Goal: Information Seeking & Learning: Learn about a topic

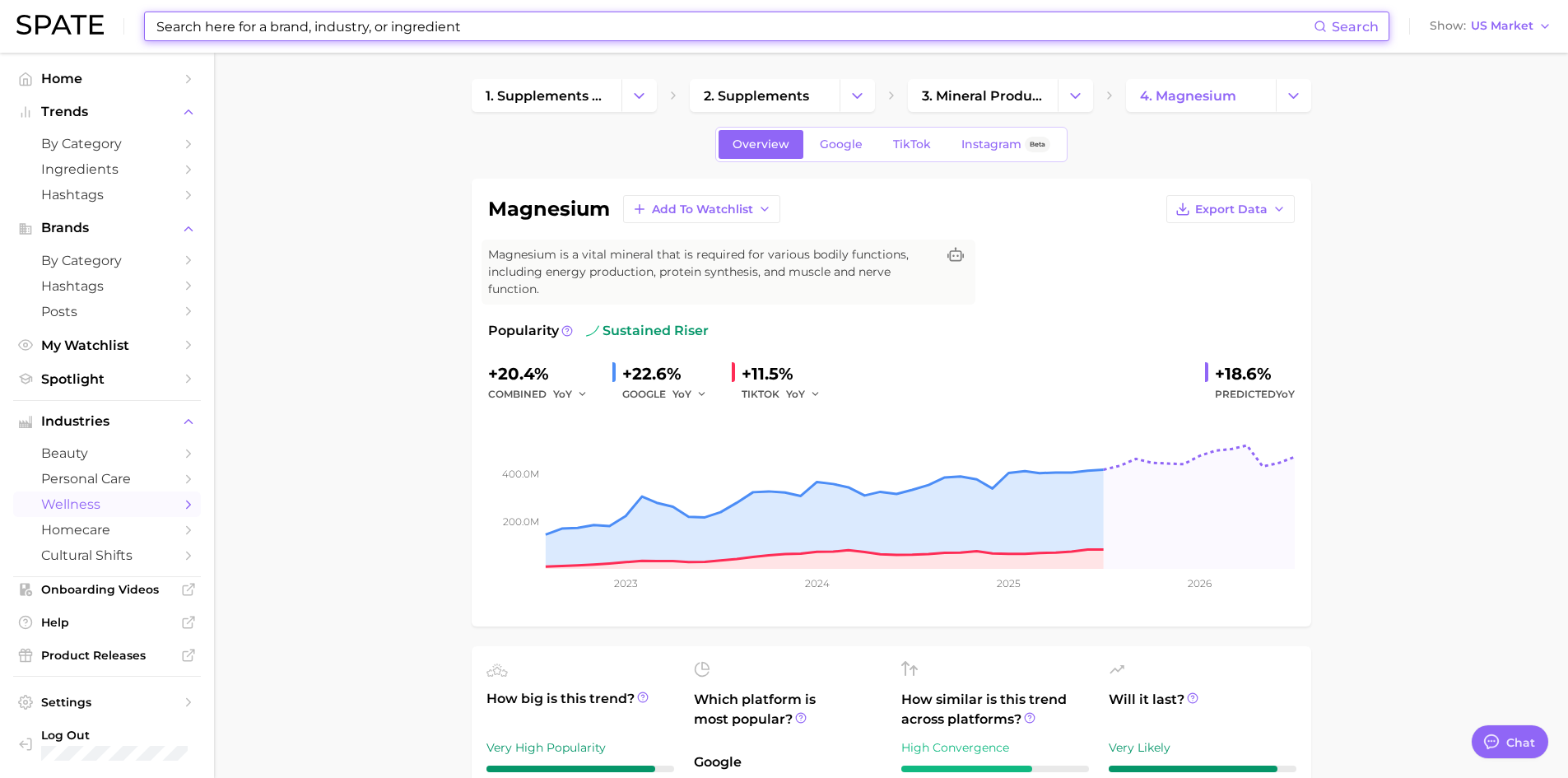
click at [217, 23] on input at bounding box center [734, 26] width 1159 height 28
click at [640, 90] on icon "Change Category" at bounding box center [639, 96] width 18 height 18
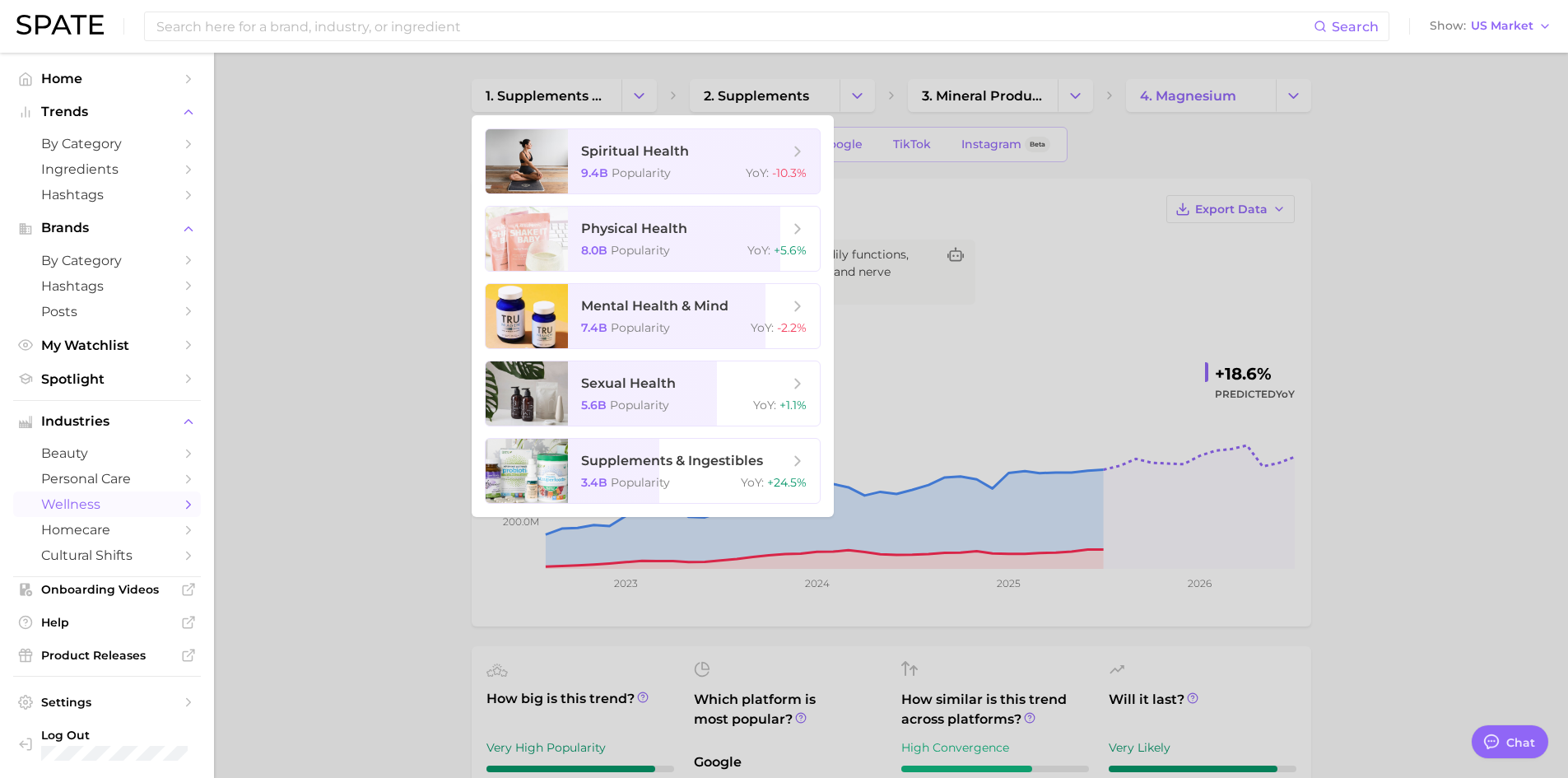
click at [326, 118] on div at bounding box center [784, 389] width 1568 height 778
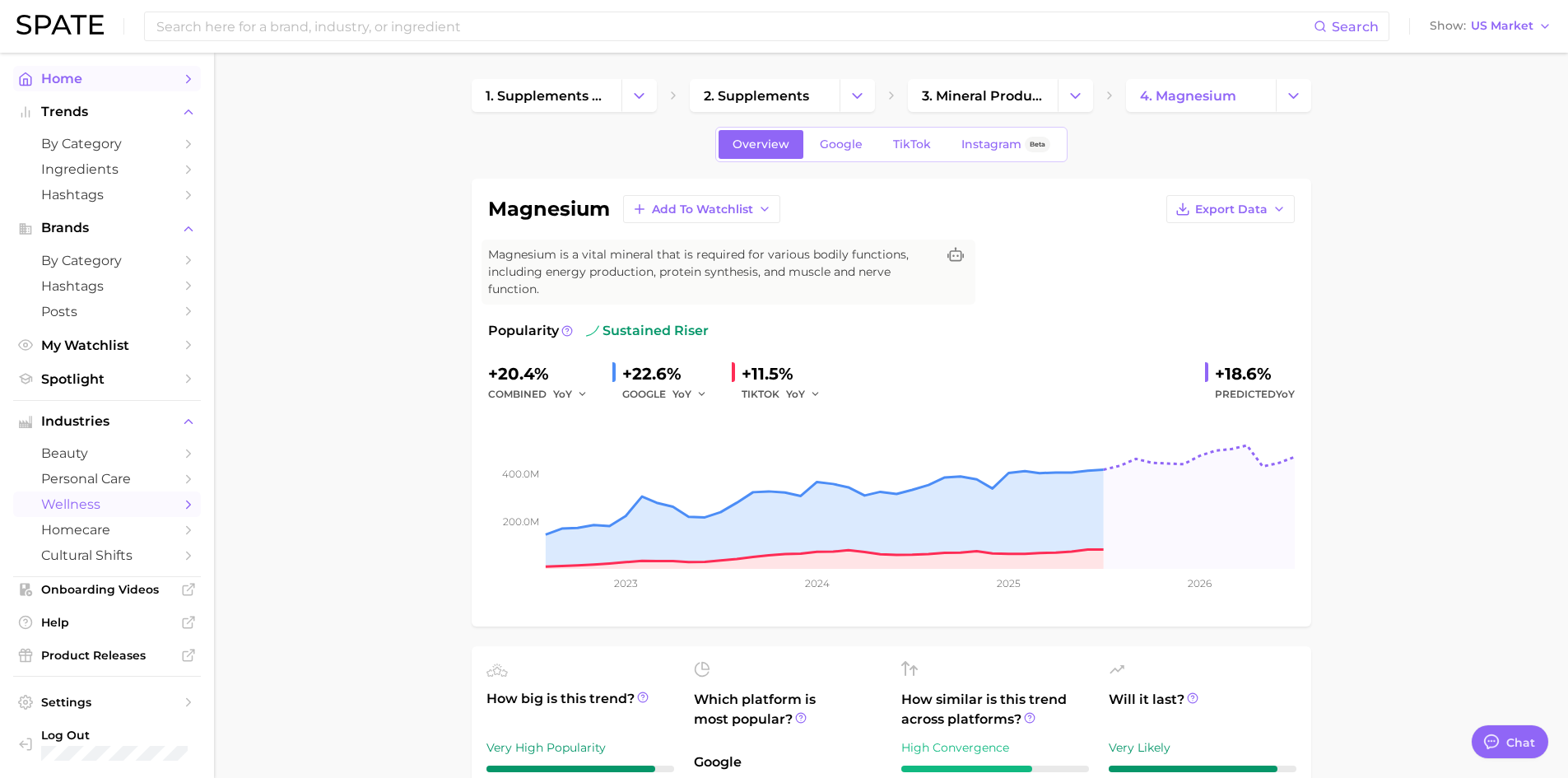
click at [63, 83] on span "Home" at bounding box center [106, 78] width 132 height 16
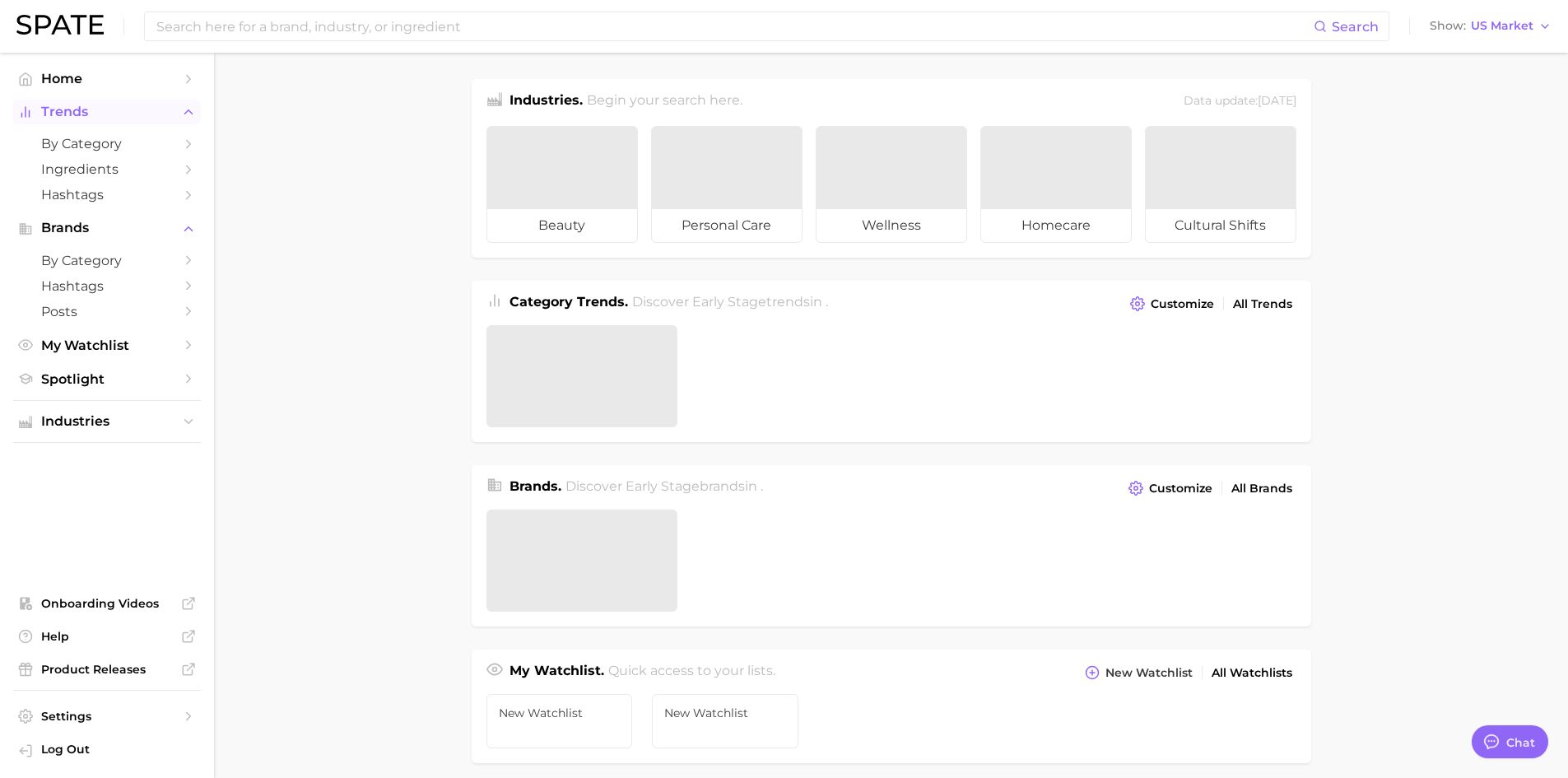
type textarea "x"
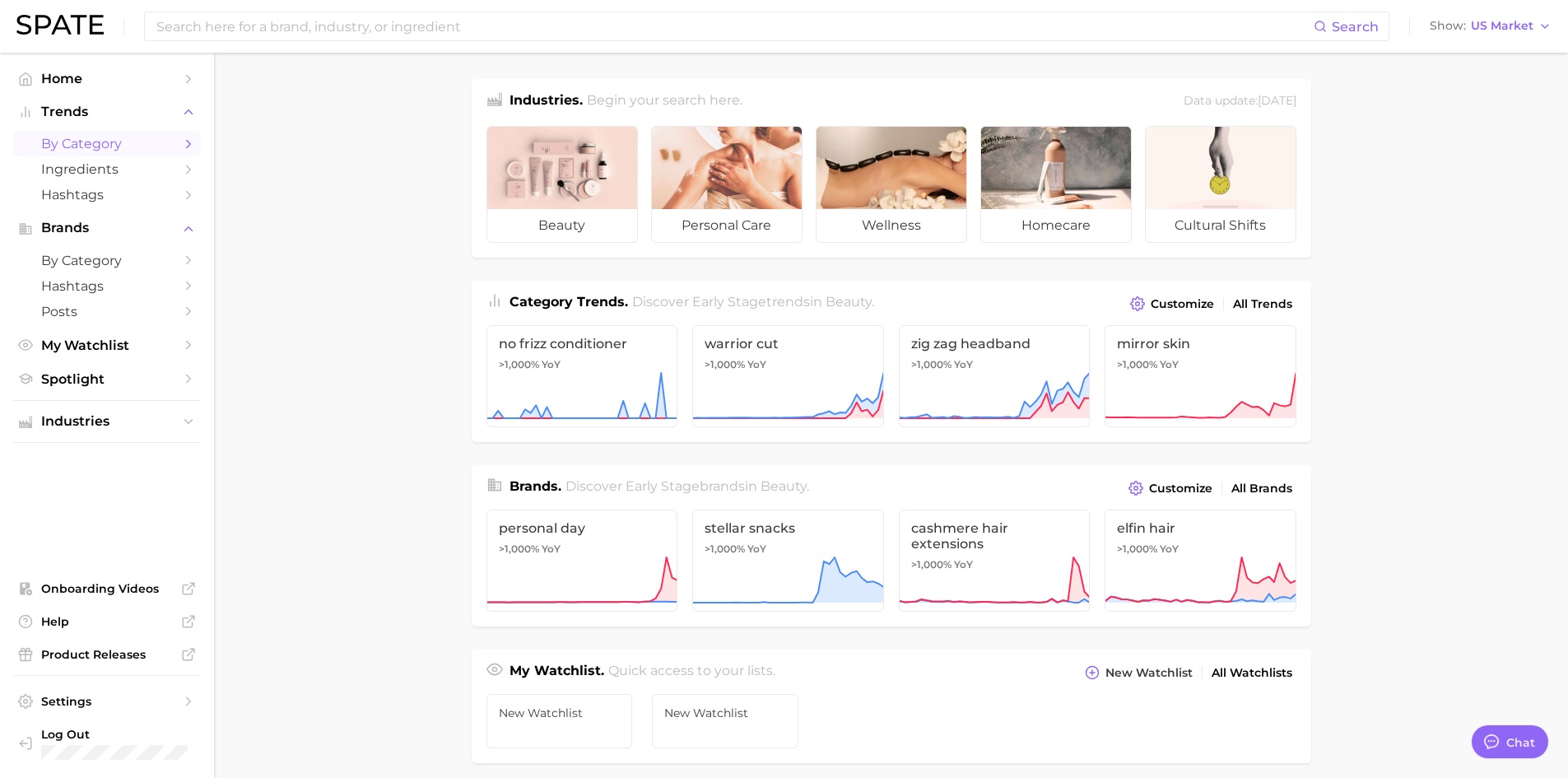
click at [190, 144] on polyline "Sidebar" at bounding box center [188, 144] width 4 height 7
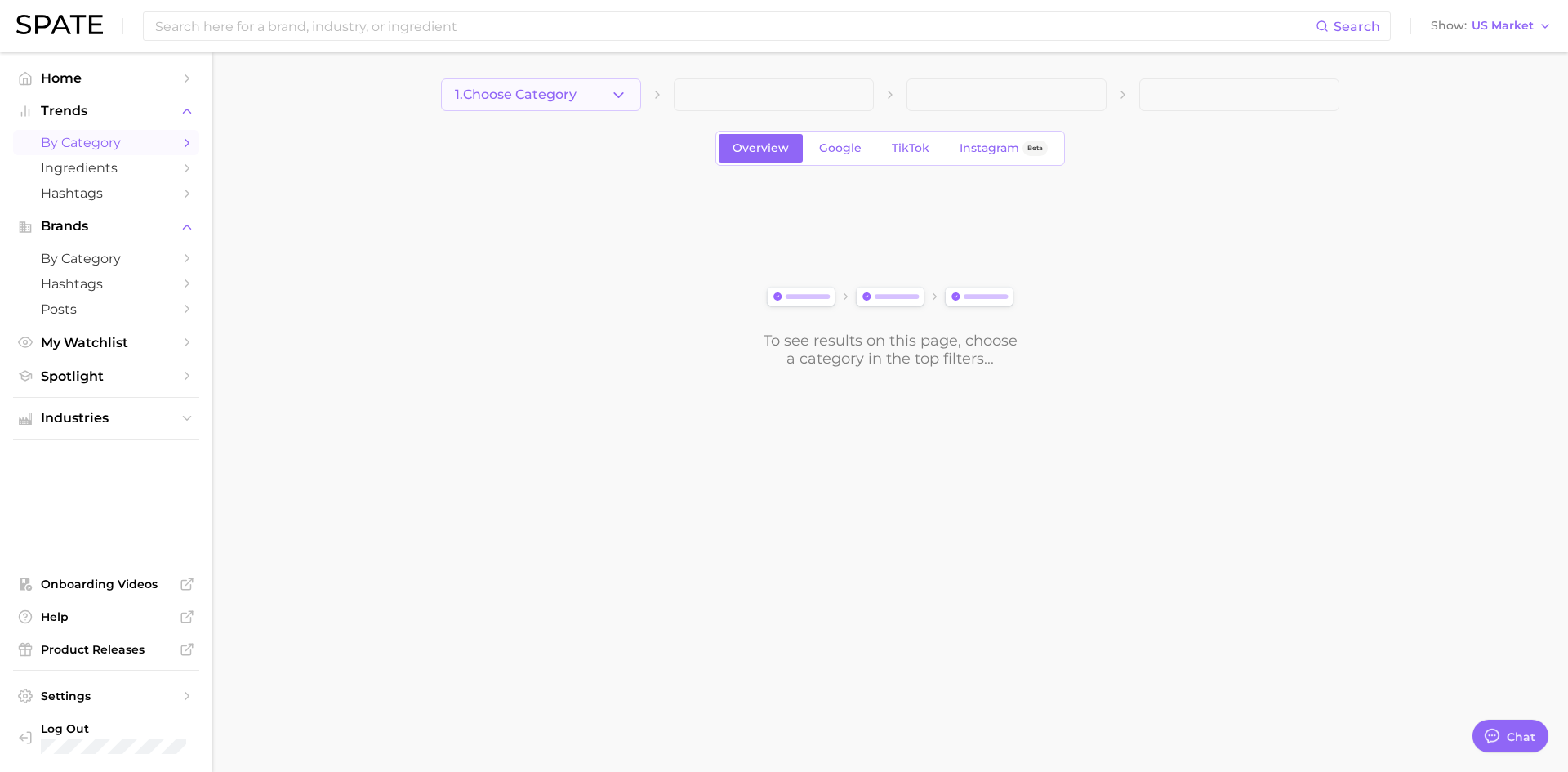
click at [618, 100] on icon "button" at bounding box center [618, 95] width 18 height 18
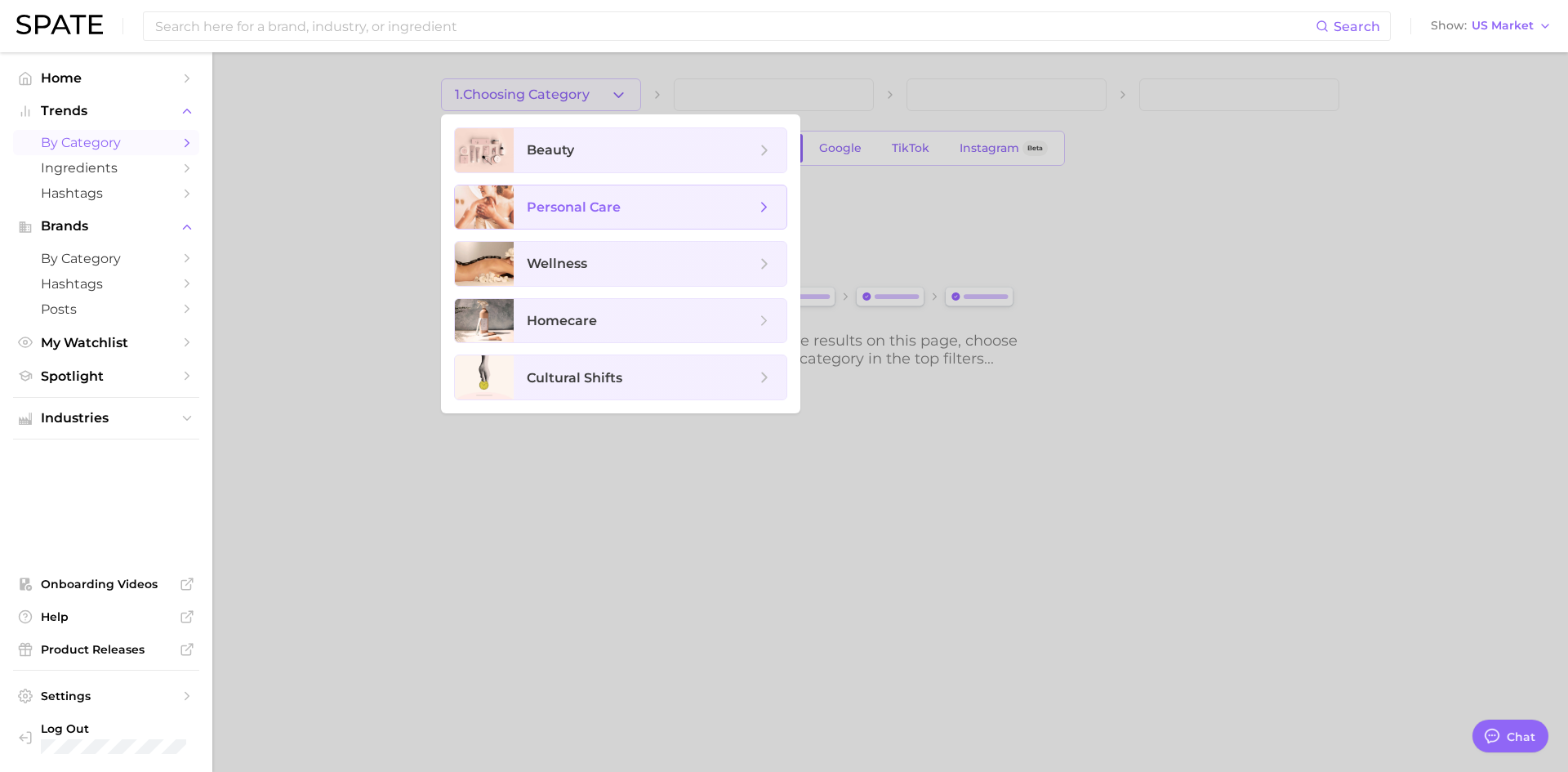
click at [616, 208] on span "personal care" at bounding box center [573, 206] width 93 height 16
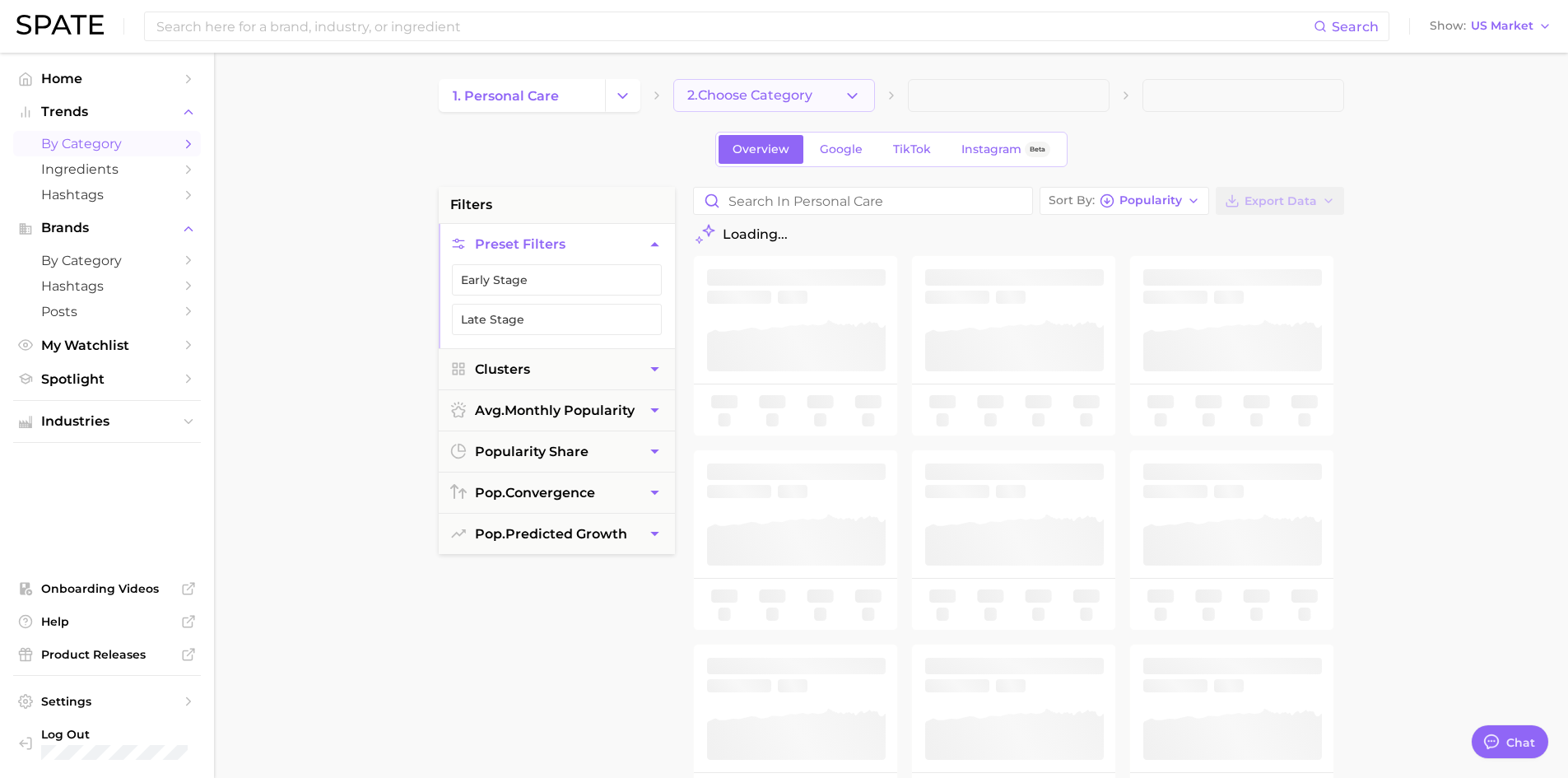
click at [859, 92] on icon "button" at bounding box center [852, 96] width 18 height 18
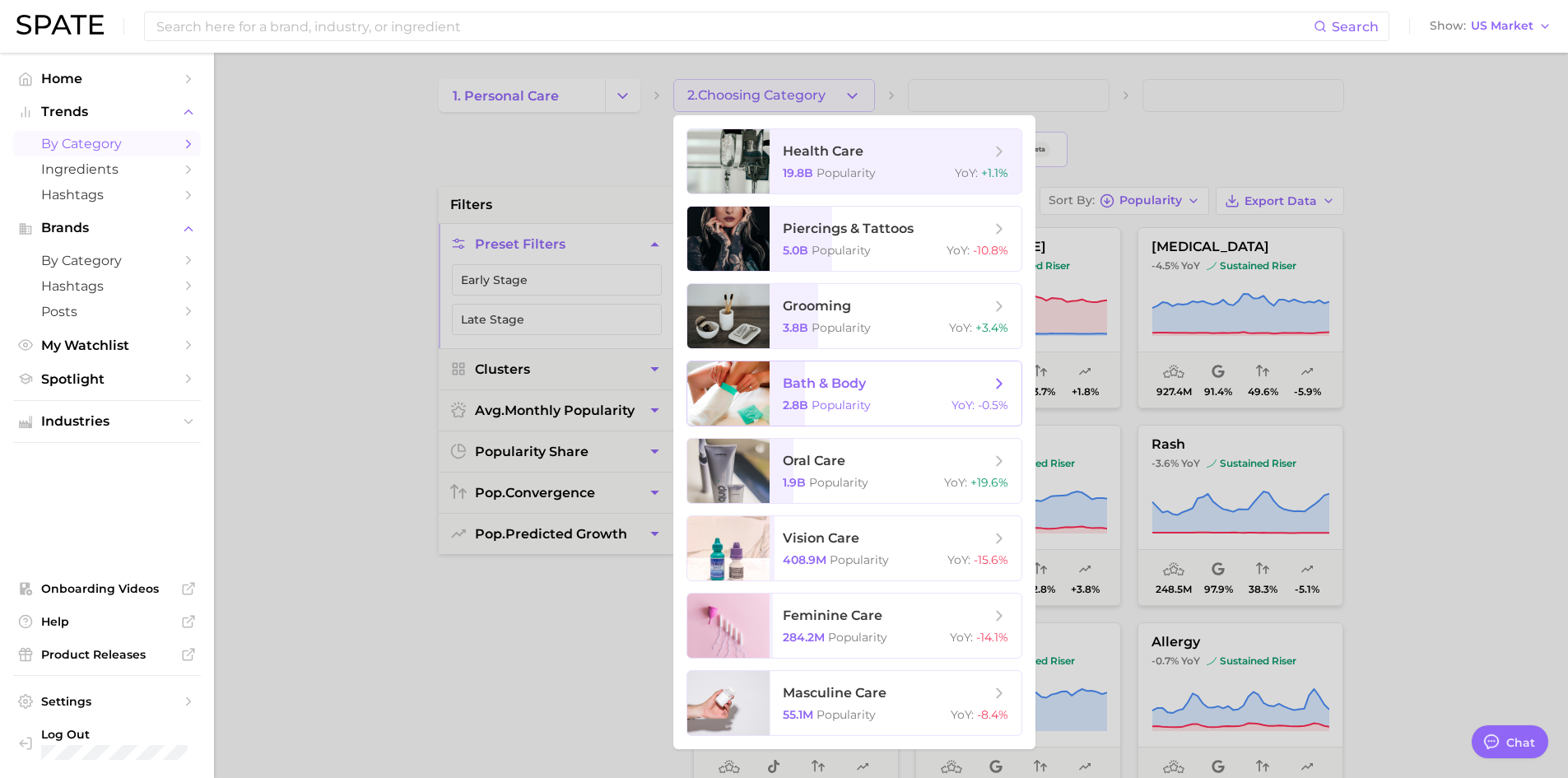
click at [839, 391] on span "bath & body" at bounding box center [824, 382] width 83 height 16
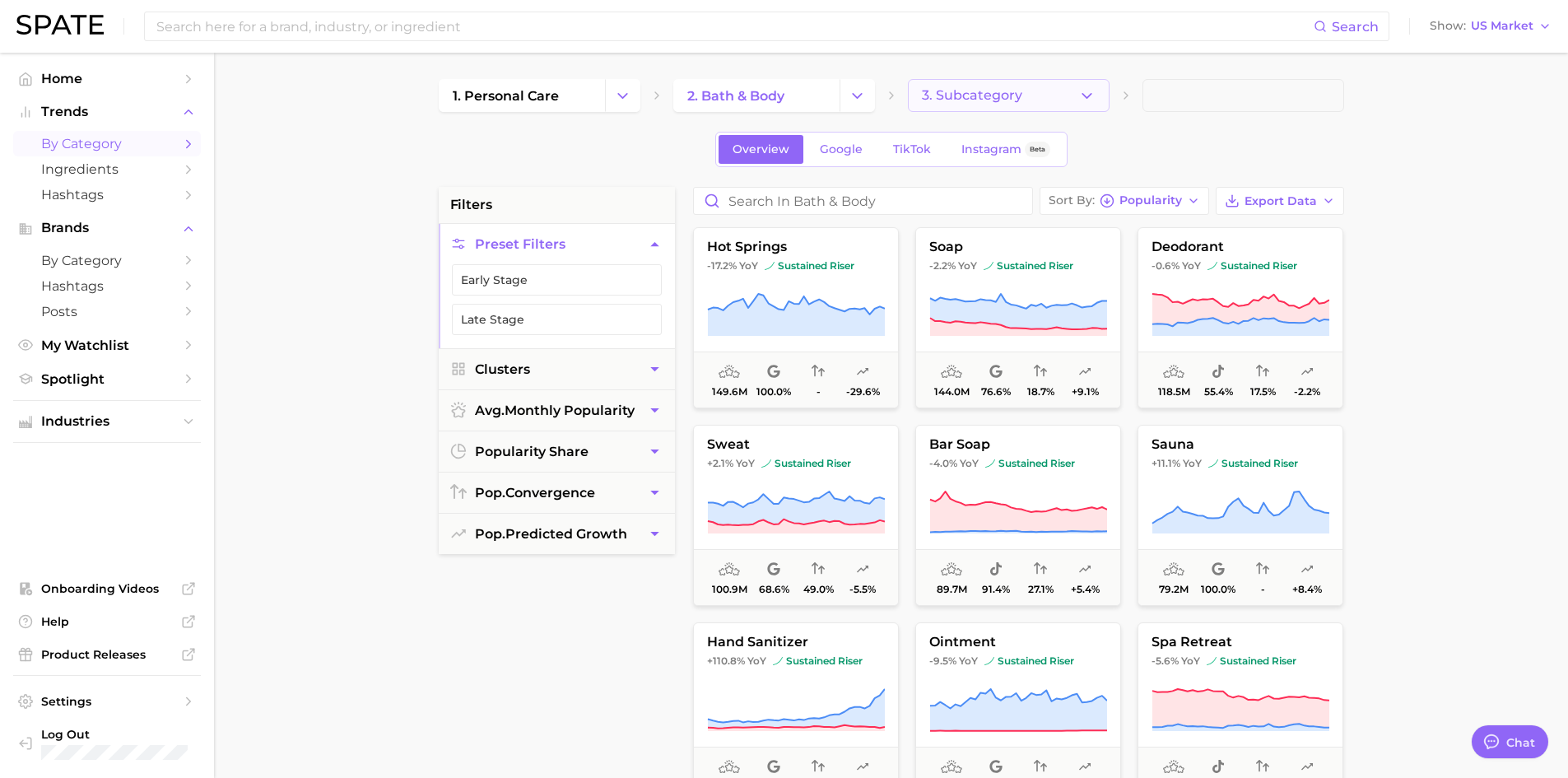
click at [1094, 97] on icon "button" at bounding box center [1087, 96] width 18 height 18
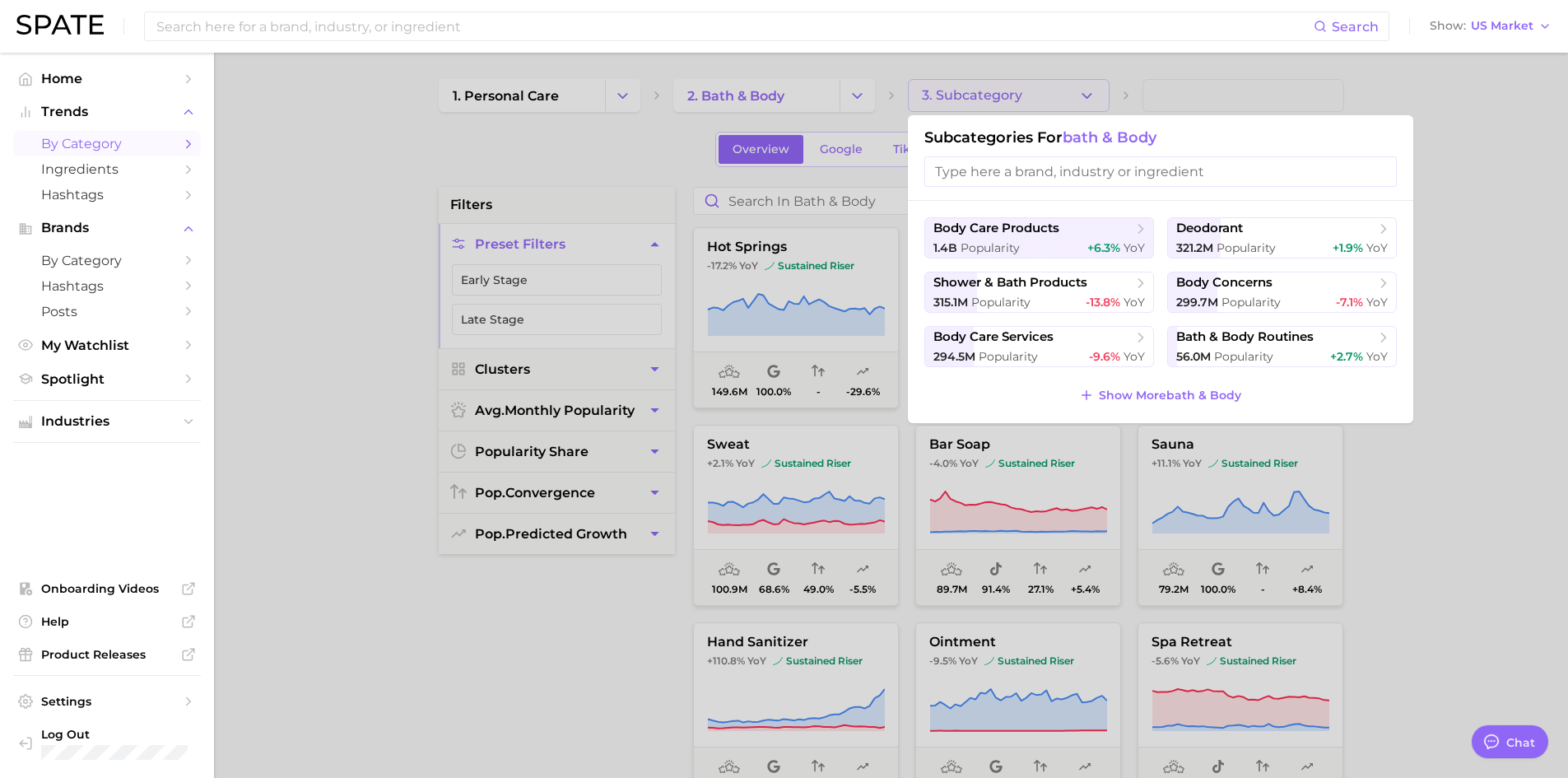
click at [360, 219] on div at bounding box center [784, 389] width 1568 height 778
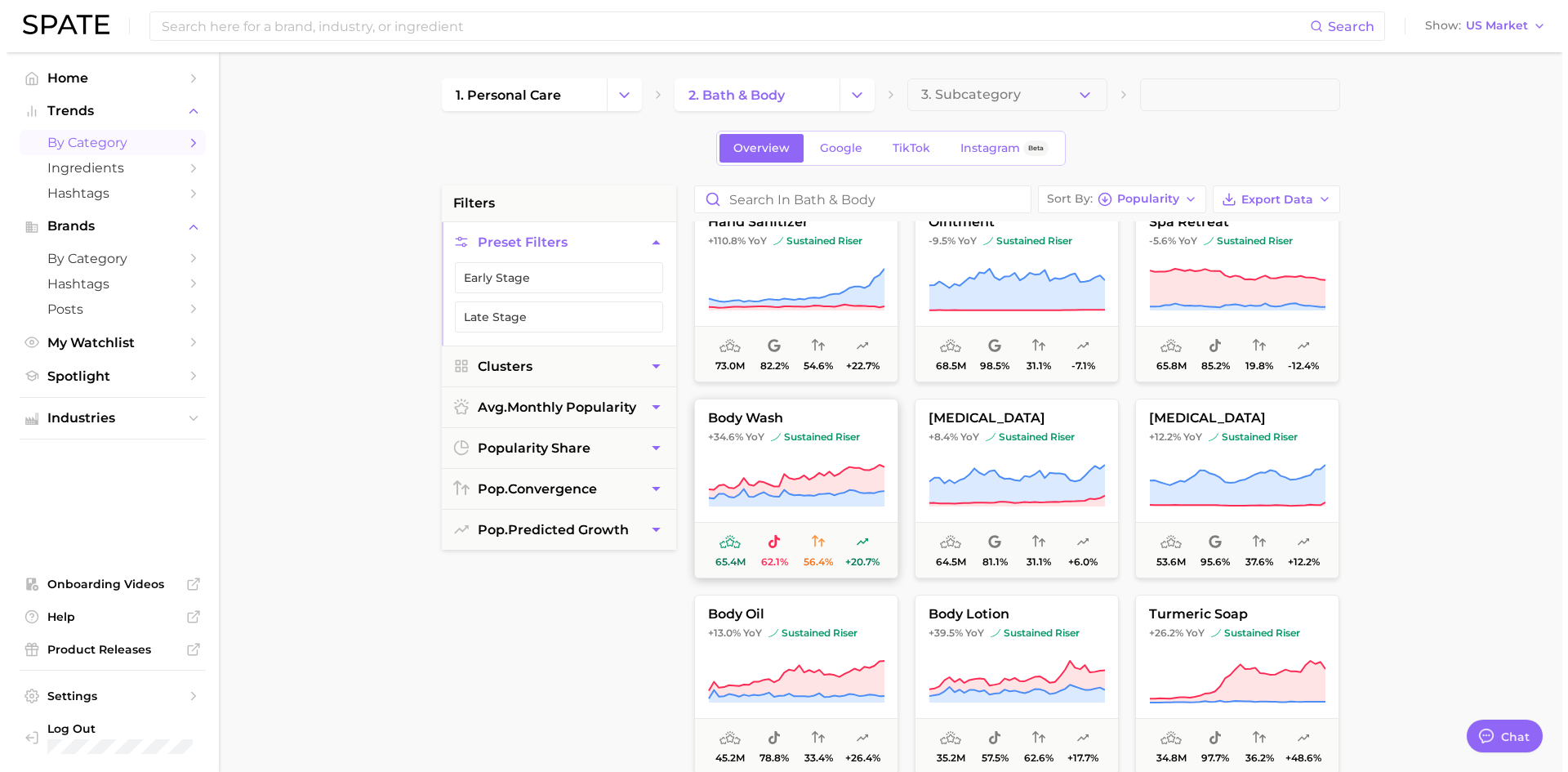
scroll to position [408, 0]
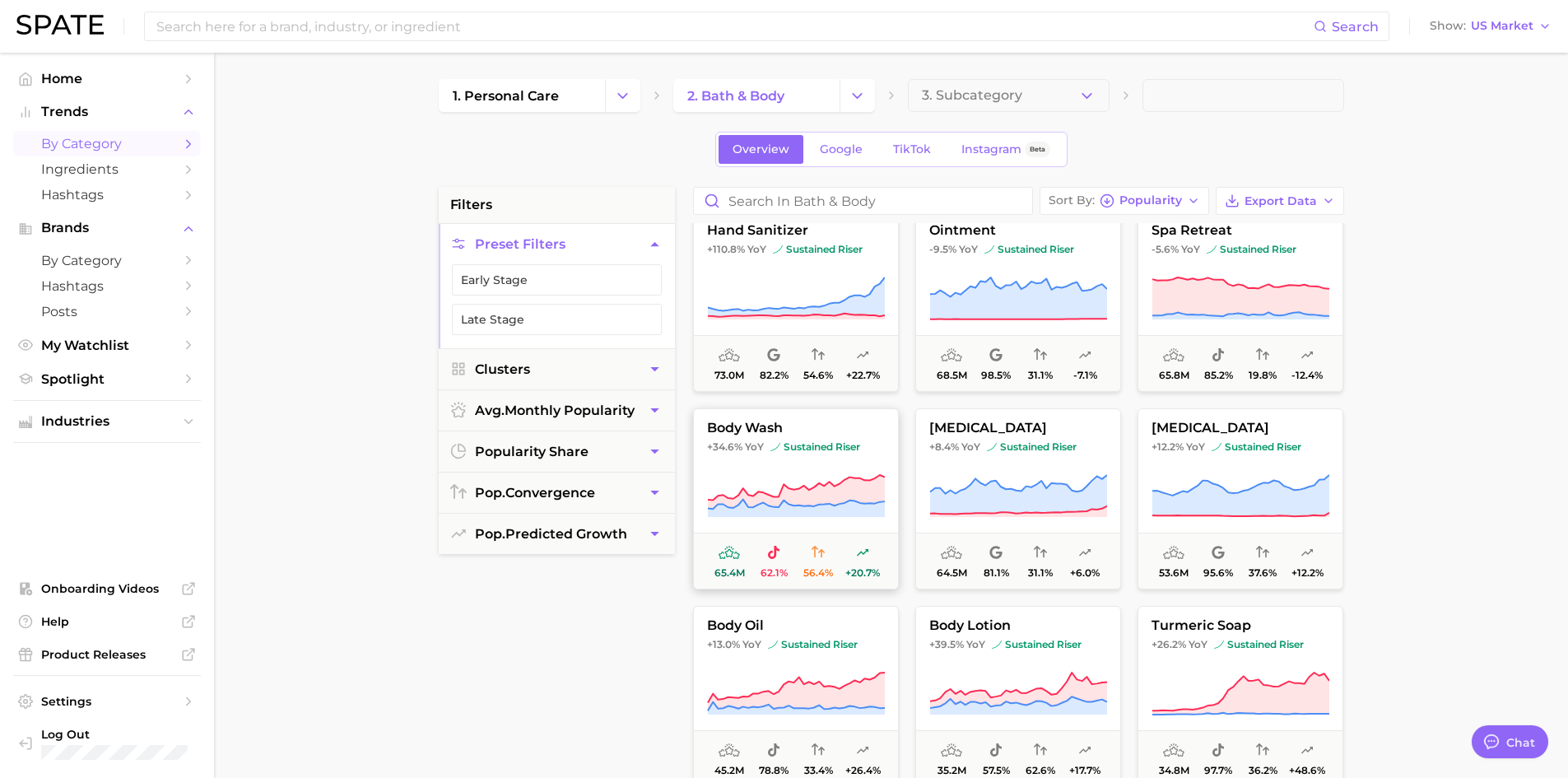
click at [770, 442] on img at bounding box center [775, 447] width 10 height 10
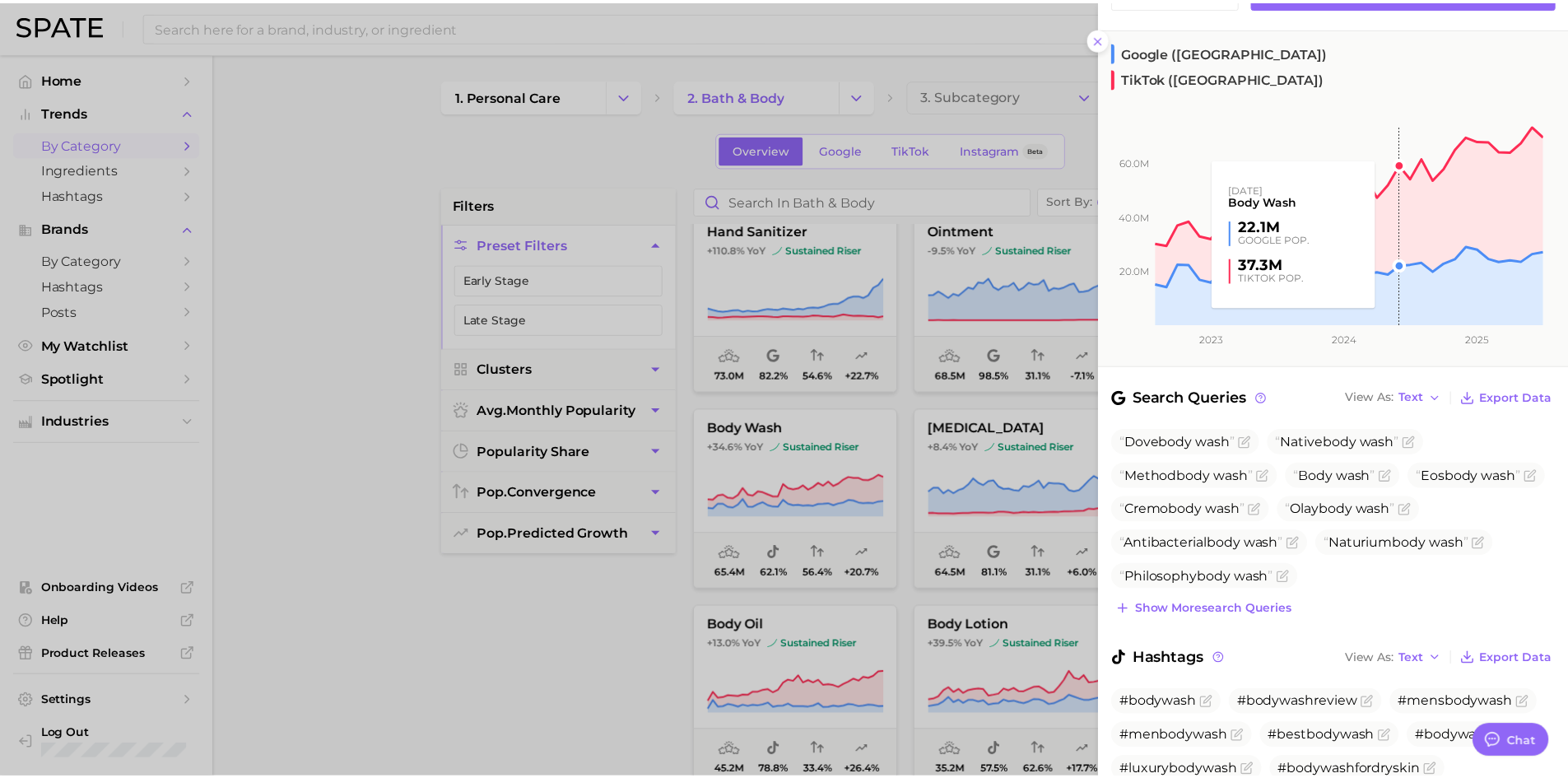
scroll to position [0, 0]
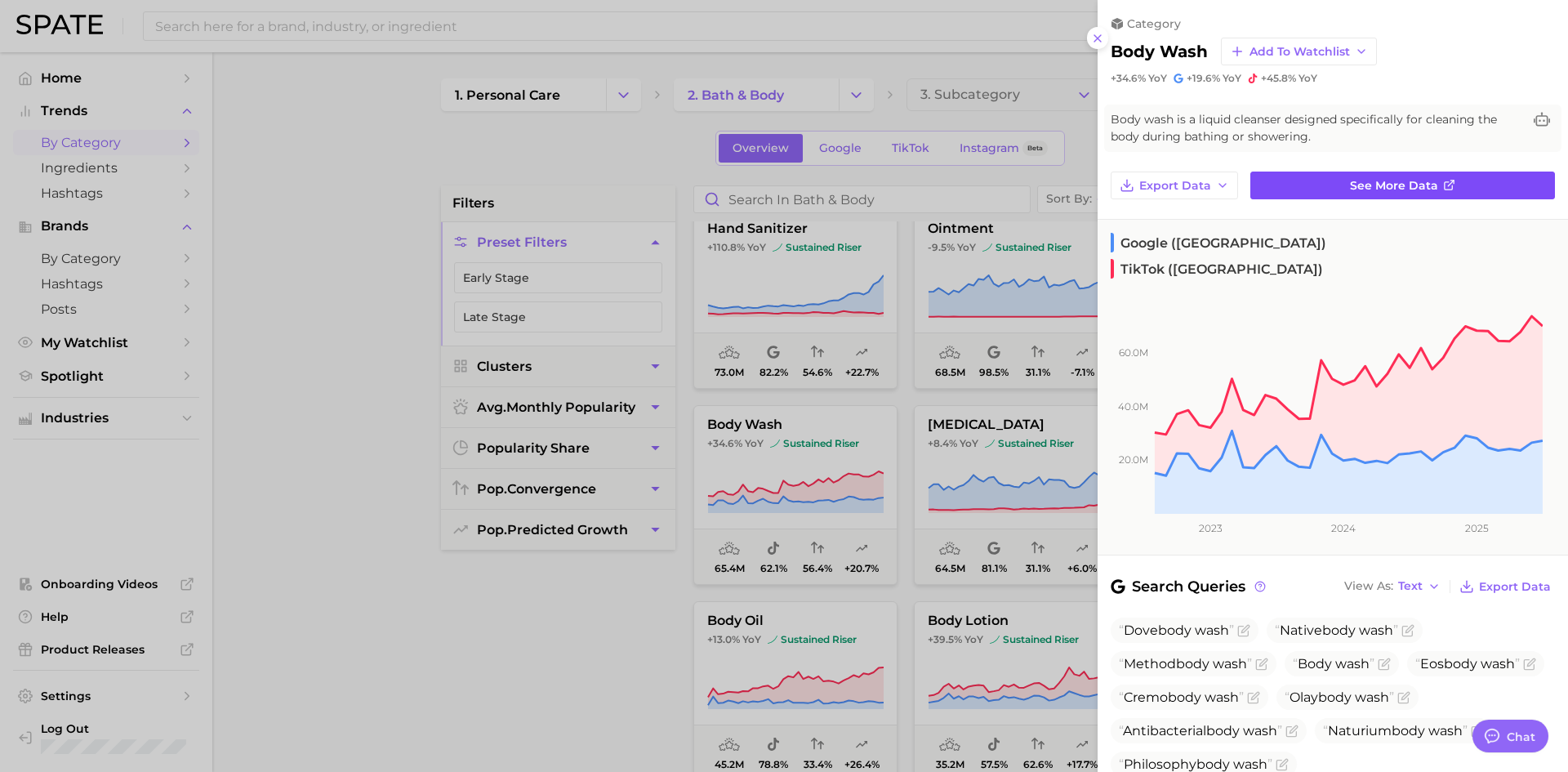
click at [1376, 187] on span "See more data" at bounding box center [1393, 185] width 88 height 14
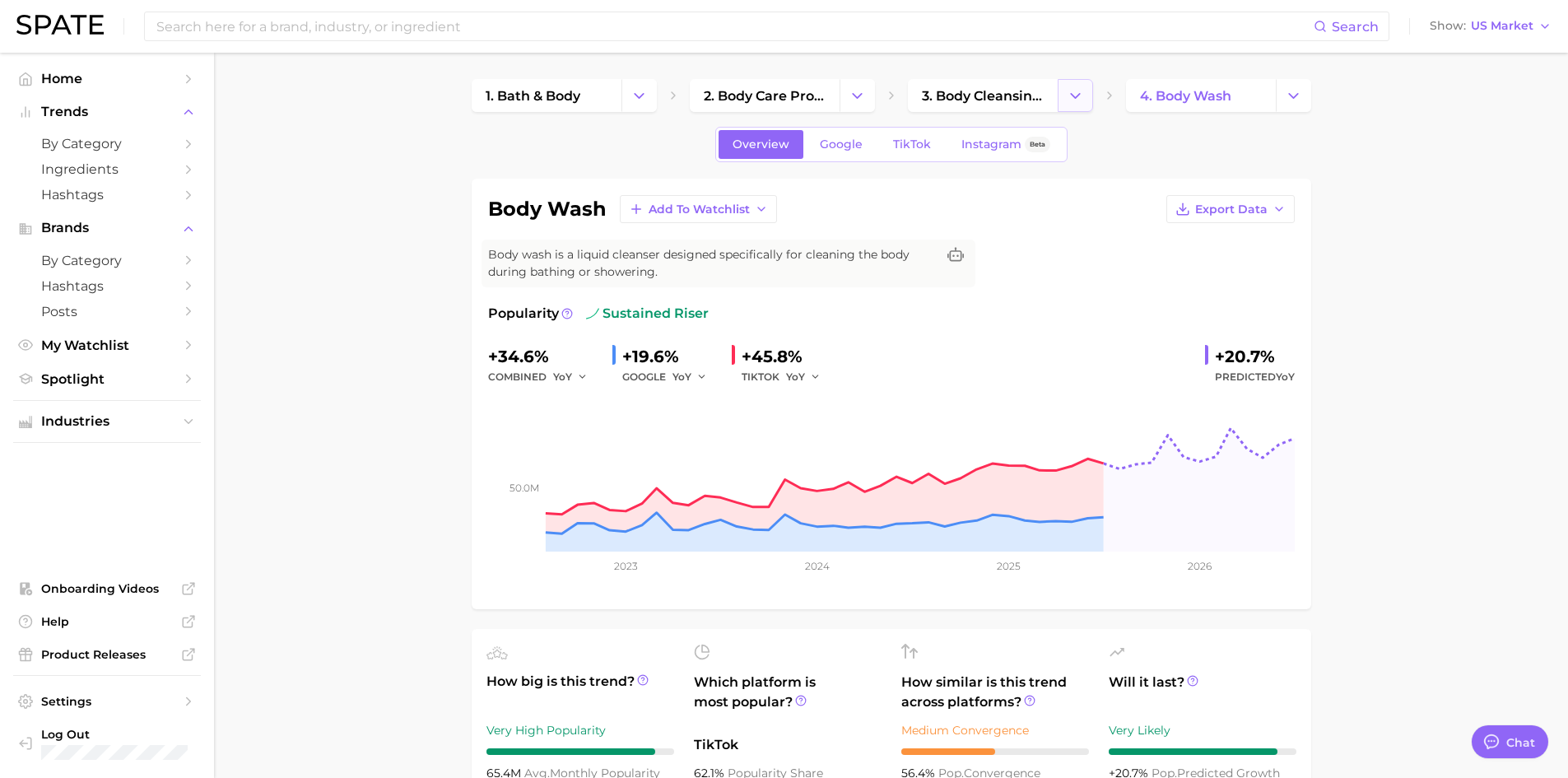
click at [1080, 96] on icon "Change Category" at bounding box center [1075, 96] width 18 height 18
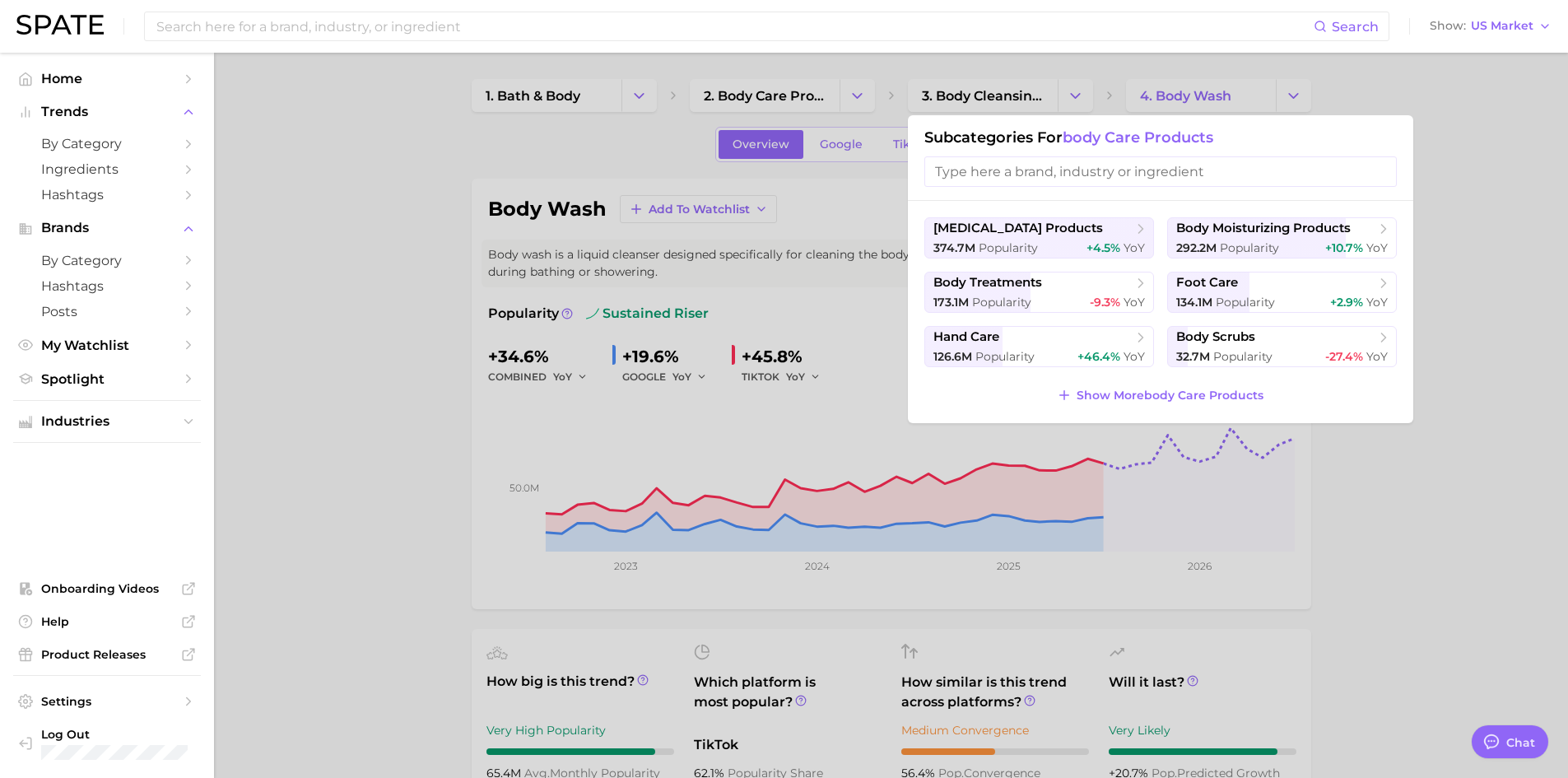
click at [358, 160] on div at bounding box center [784, 389] width 1568 height 778
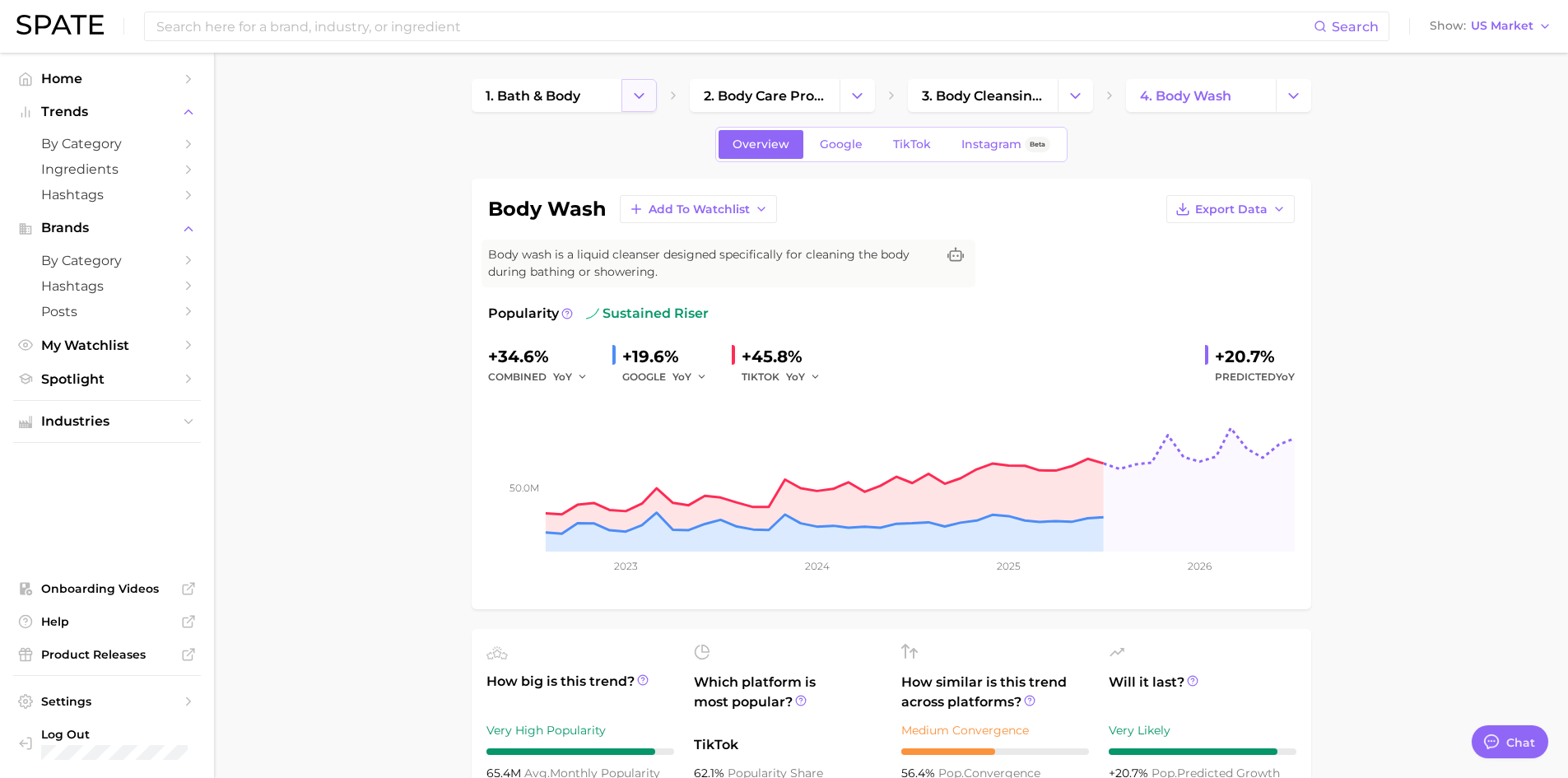
click at [643, 86] on button "Change Category" at bounding box center [639, 95] width 35 height 33
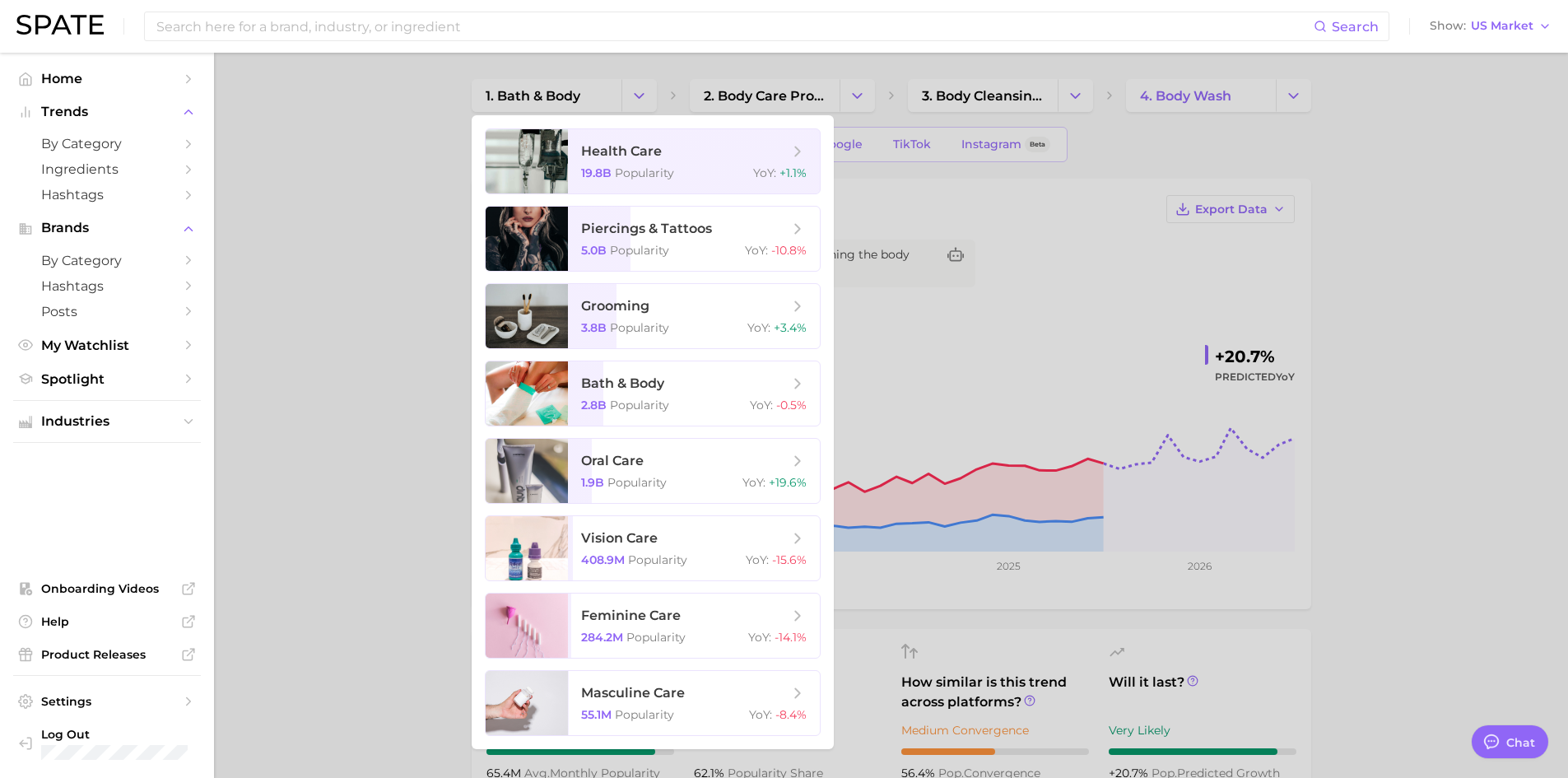
click at [369, 342] on div at bounding box center [784, 389] width 1568 height 778
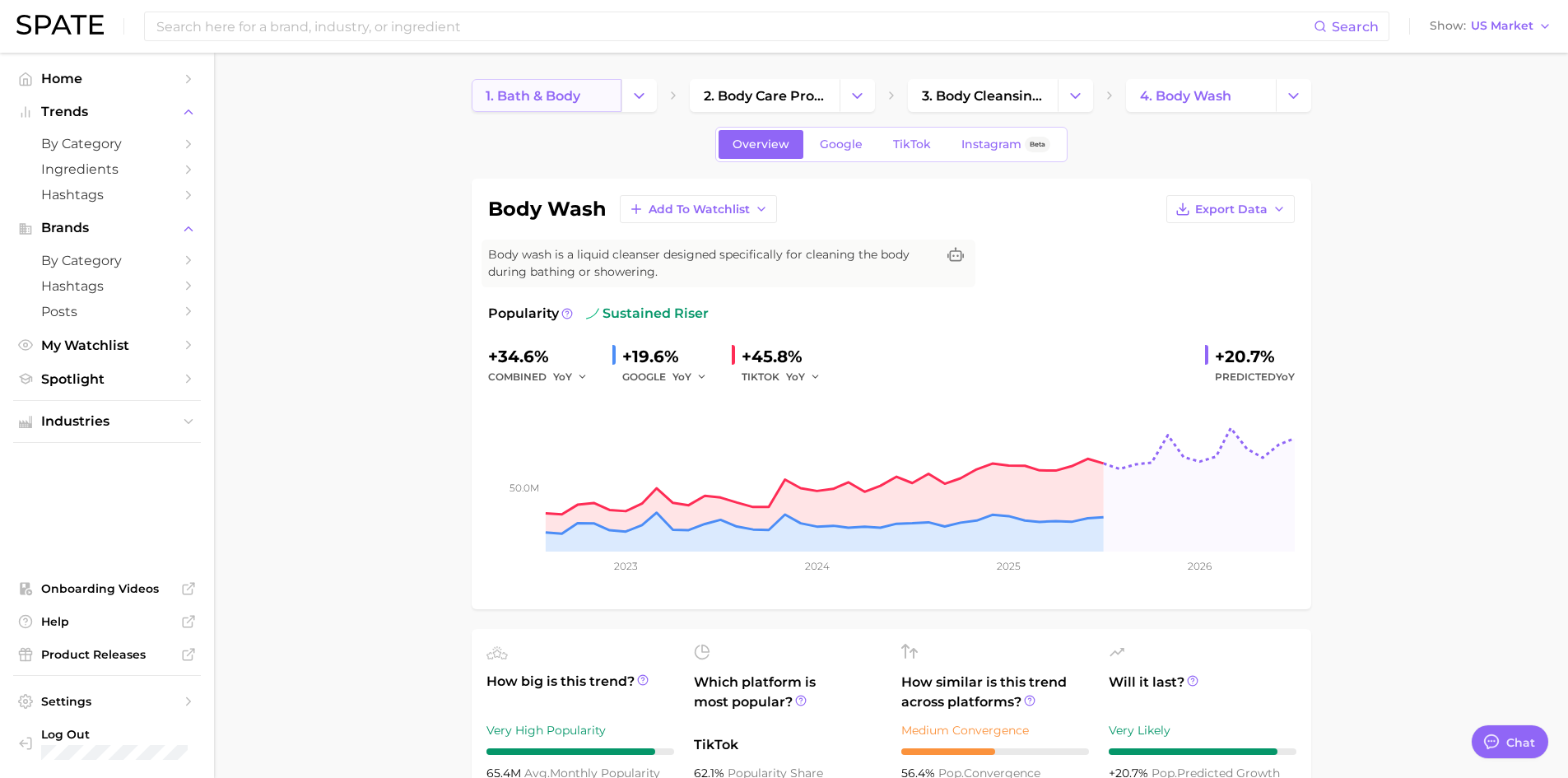
click at [530, 103] on span "1. bath & body" at bounding box center [533, 95] width 94 height 16
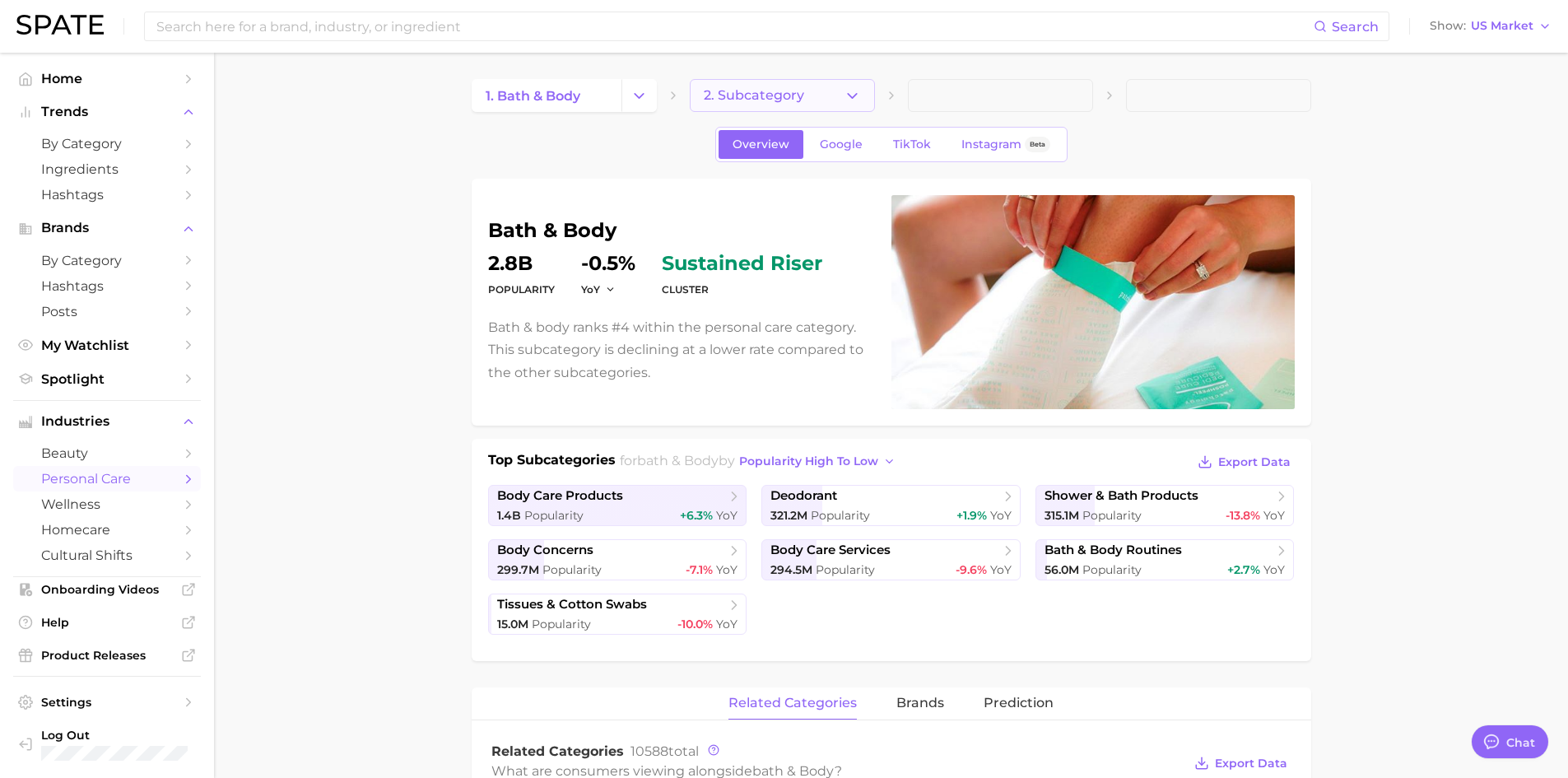
click at [827, 91] on button "2. Subcategory" at bounding box center [782, 95] width 186 height 33
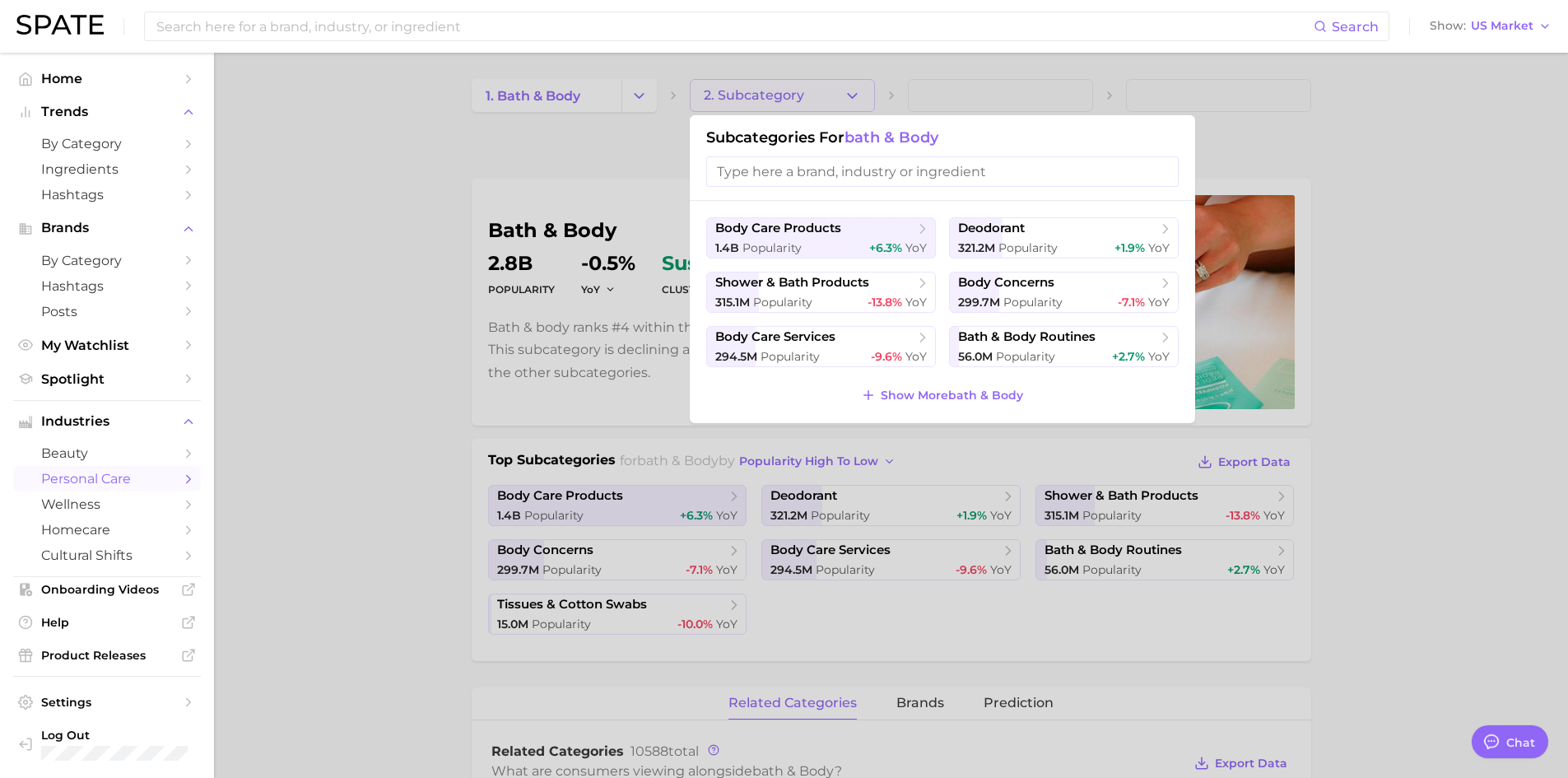
click at [438, 155] on div at bounding box center [784, 389] width 1568 height 778
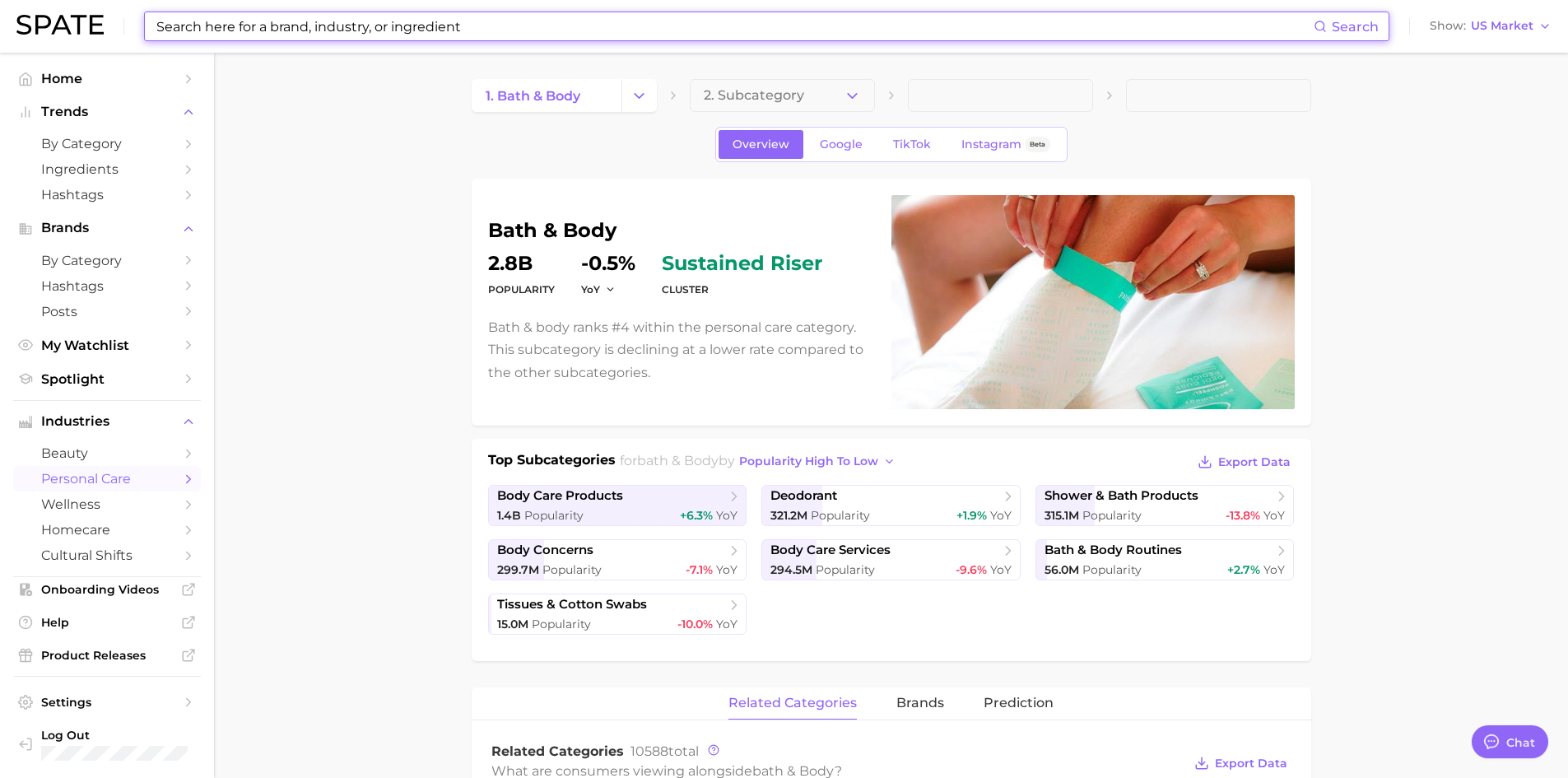
click at [296, 24] on input at bounding box center [734, 26] width 1159 height 28
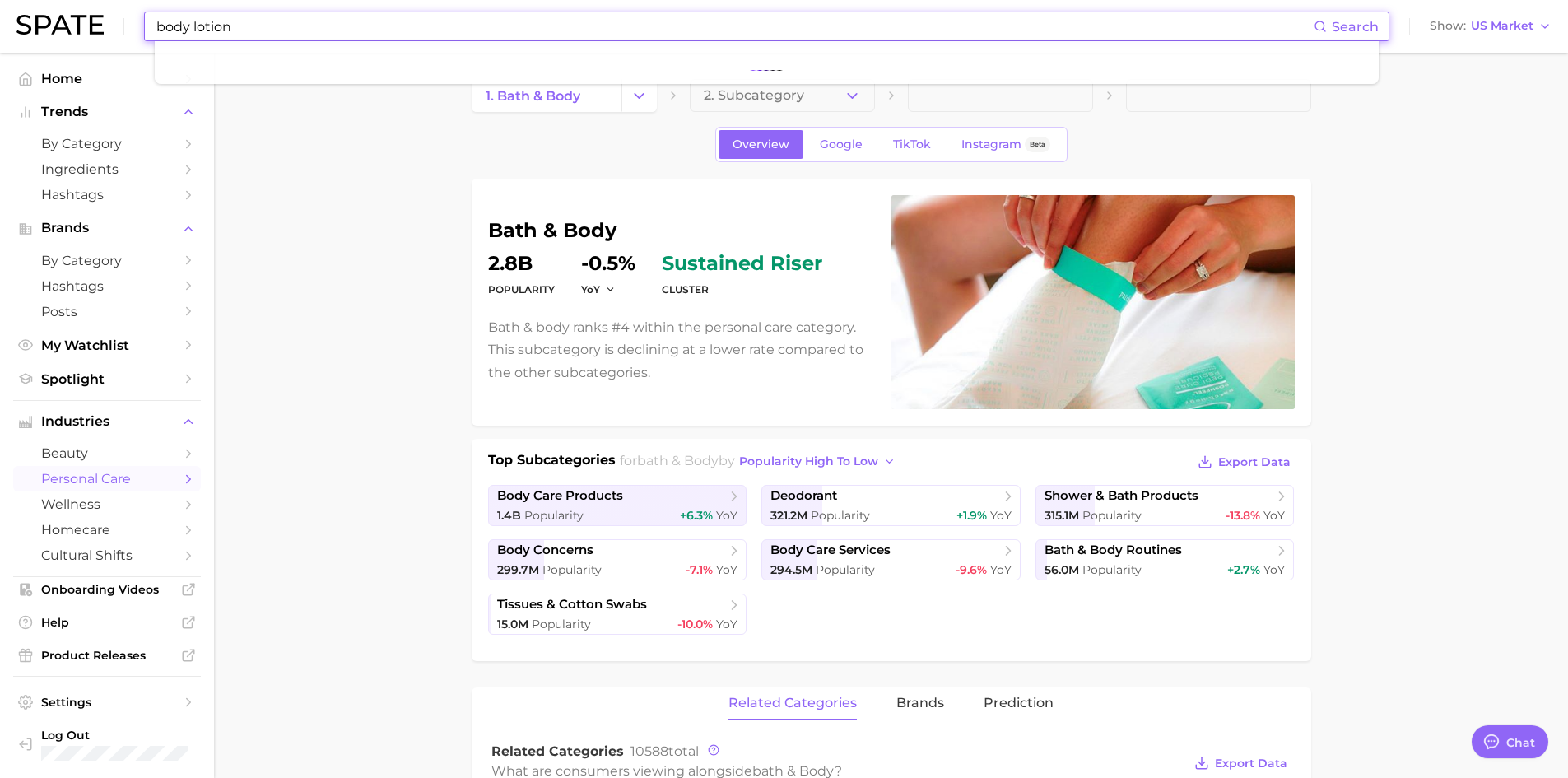
type input "body lotion"
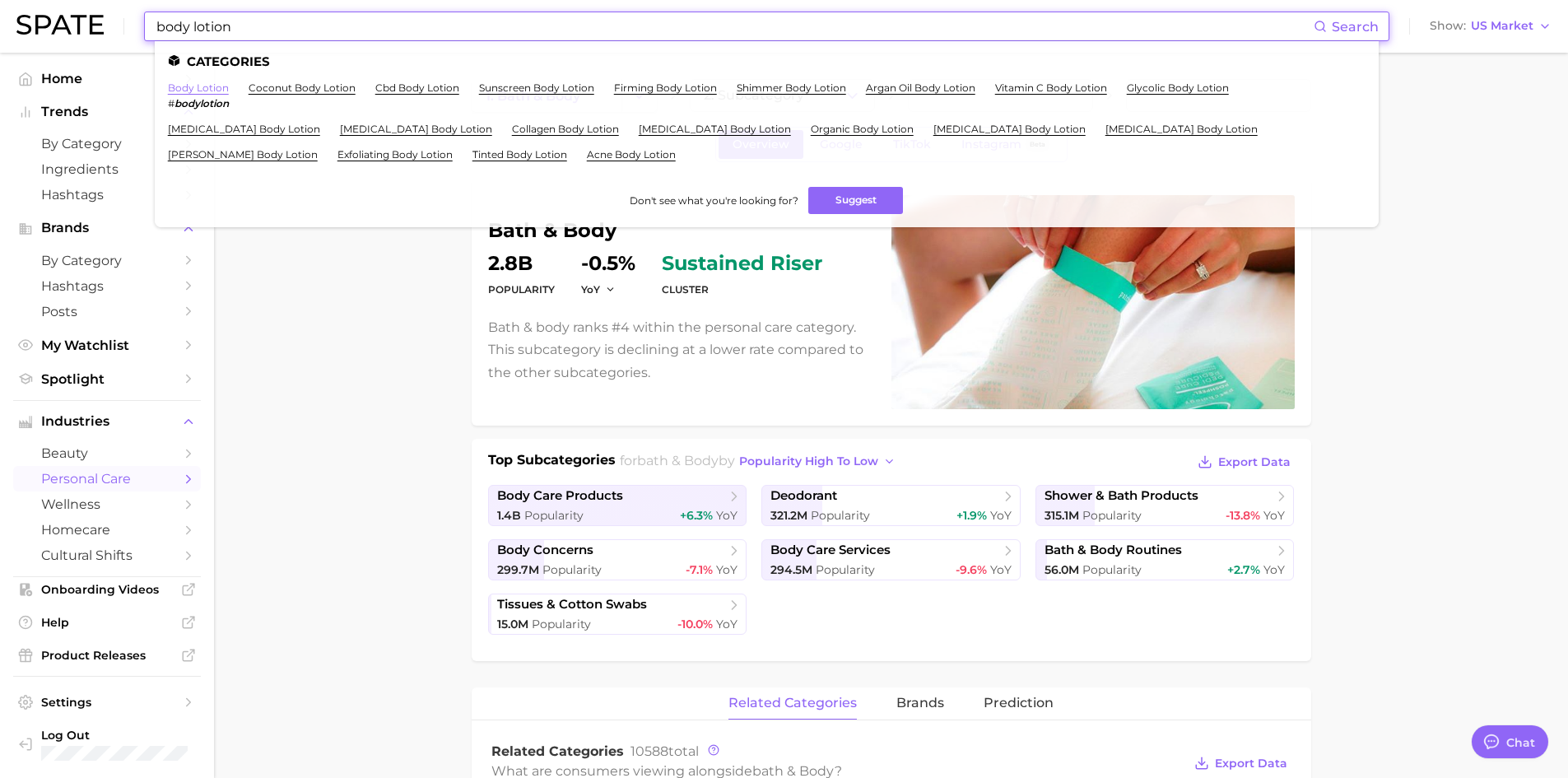
click at [222, 90] on link "body lotion" at bounding box center [198, 87] width 61 height 12
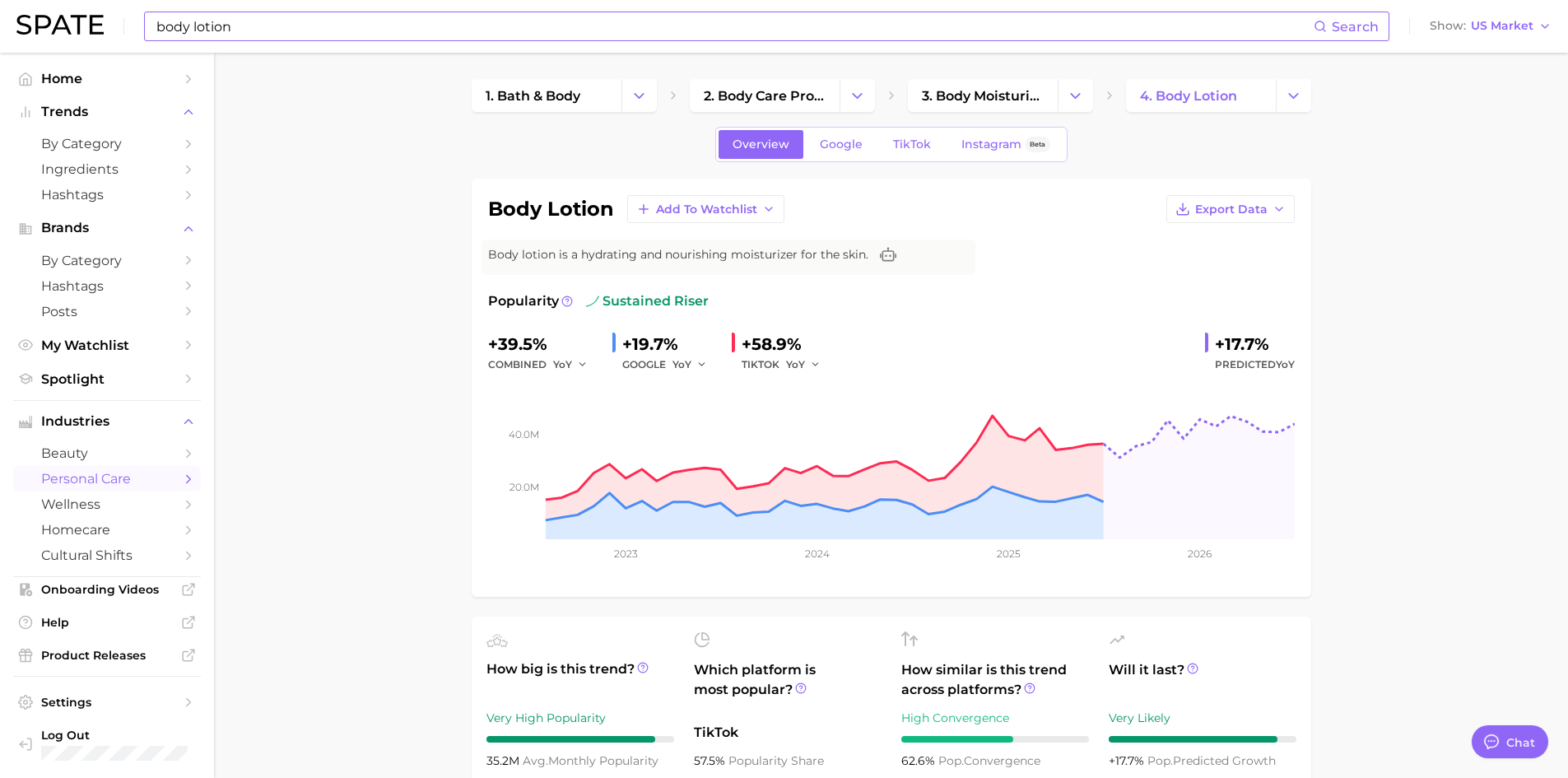
click at [234, 21] on input "body lotion" at bounding box center [734, 26] width 1159 height 28
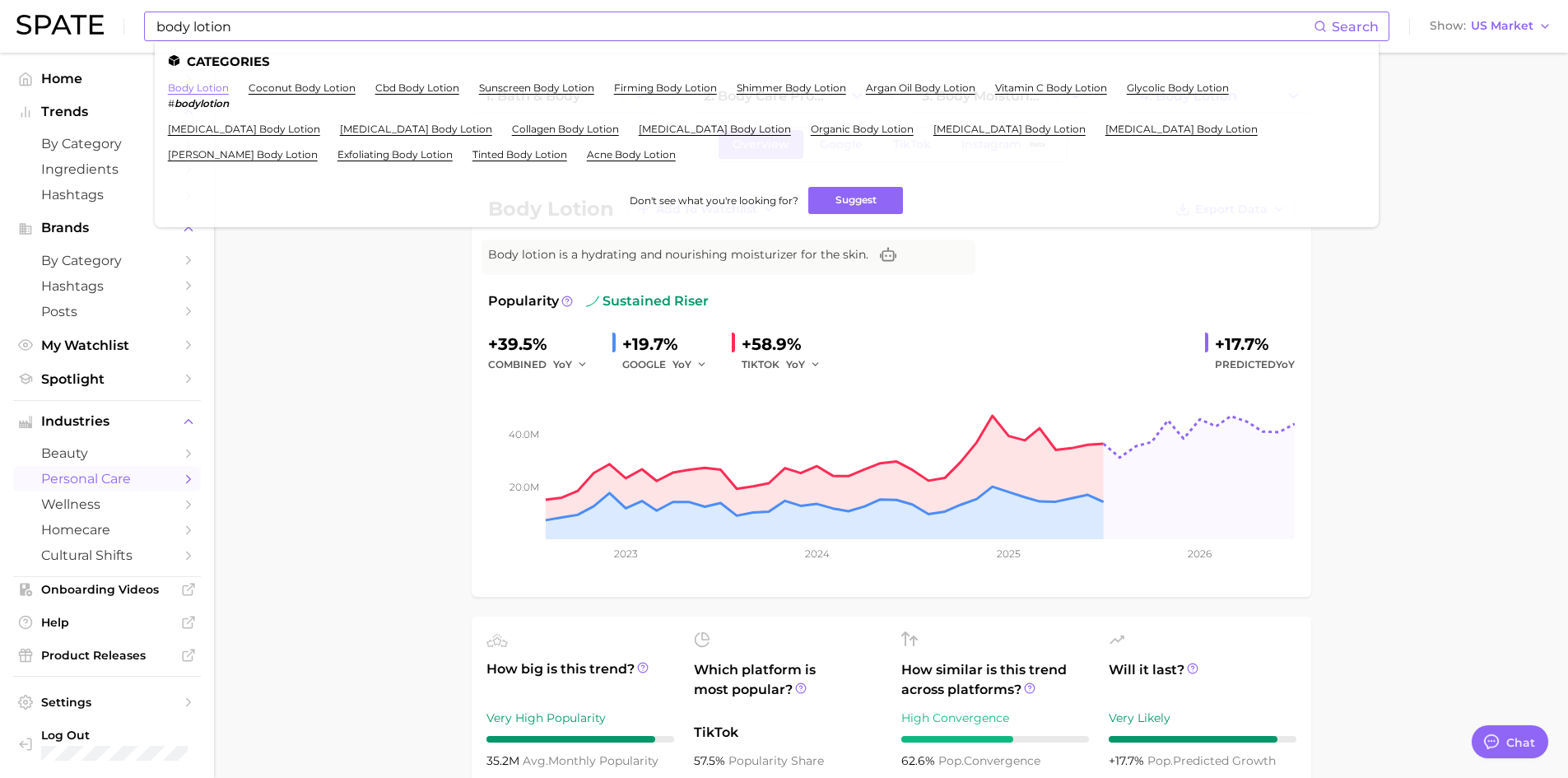
click at [205, 85] on link "body lotion" at bounding box center [198, 87] width 61 height 12
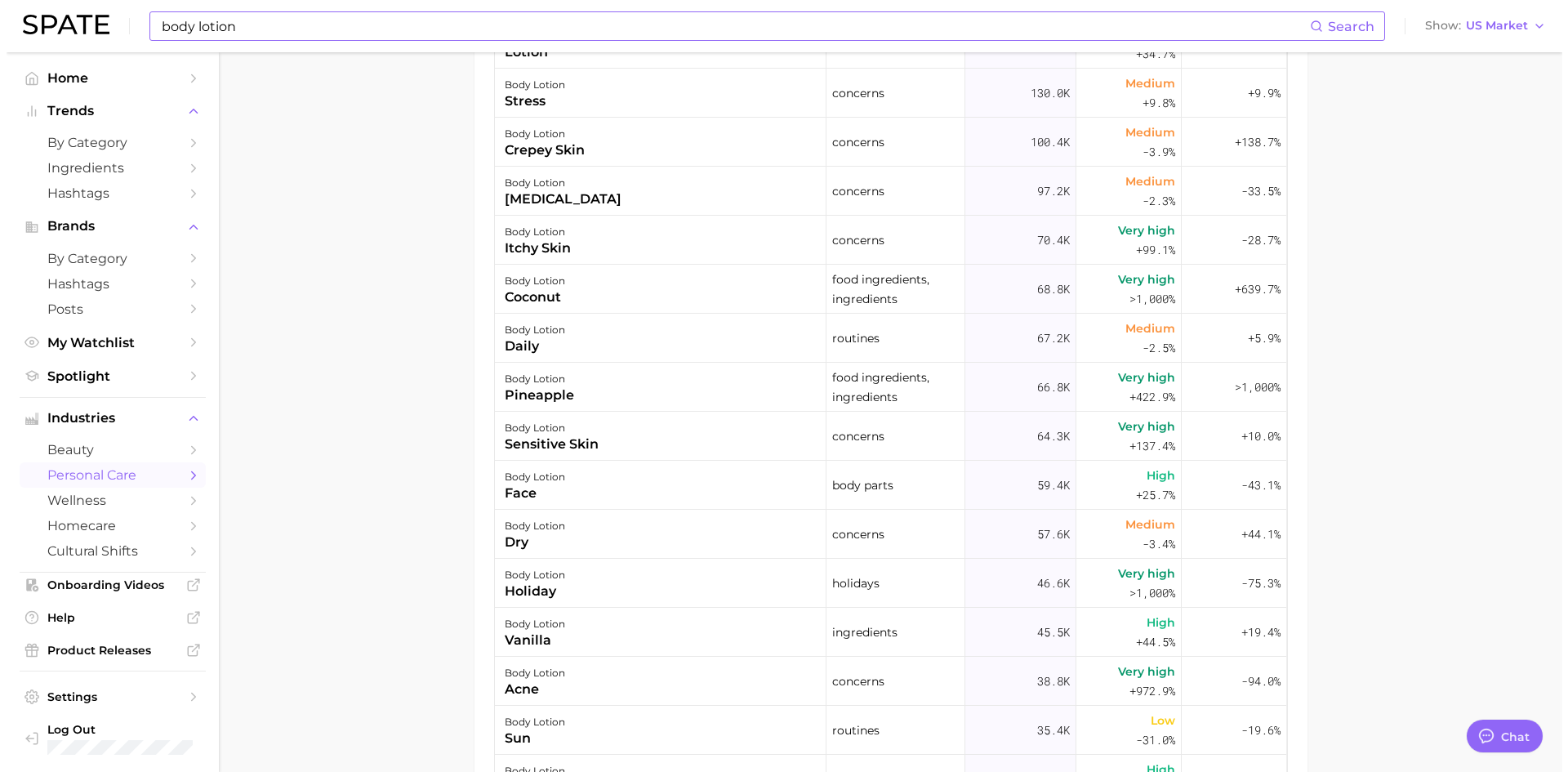
scroll to position [980, 0]
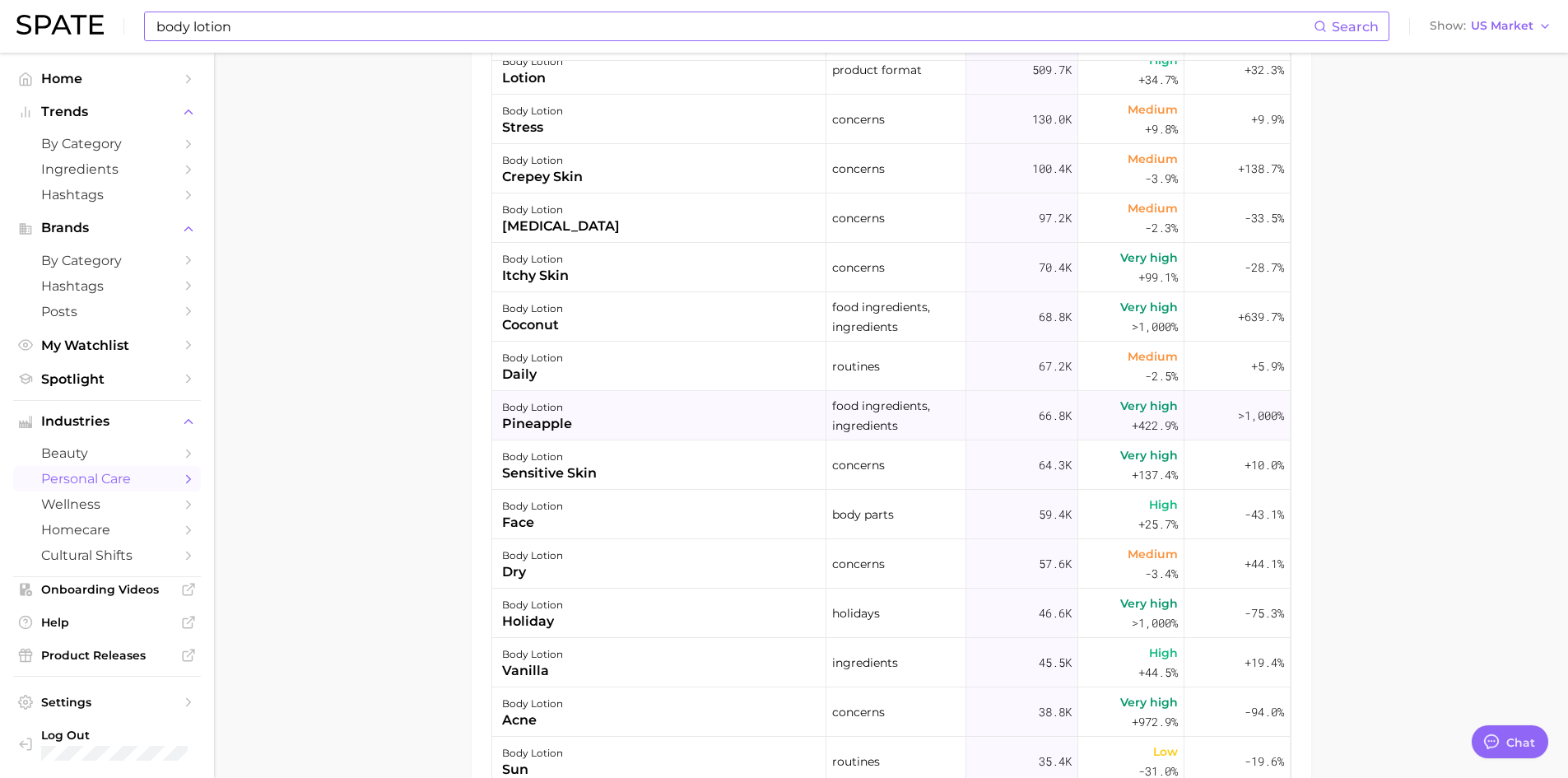
click at [547, 426] on div "pineapple" at bounding box center [536, 424] width 70 height 20
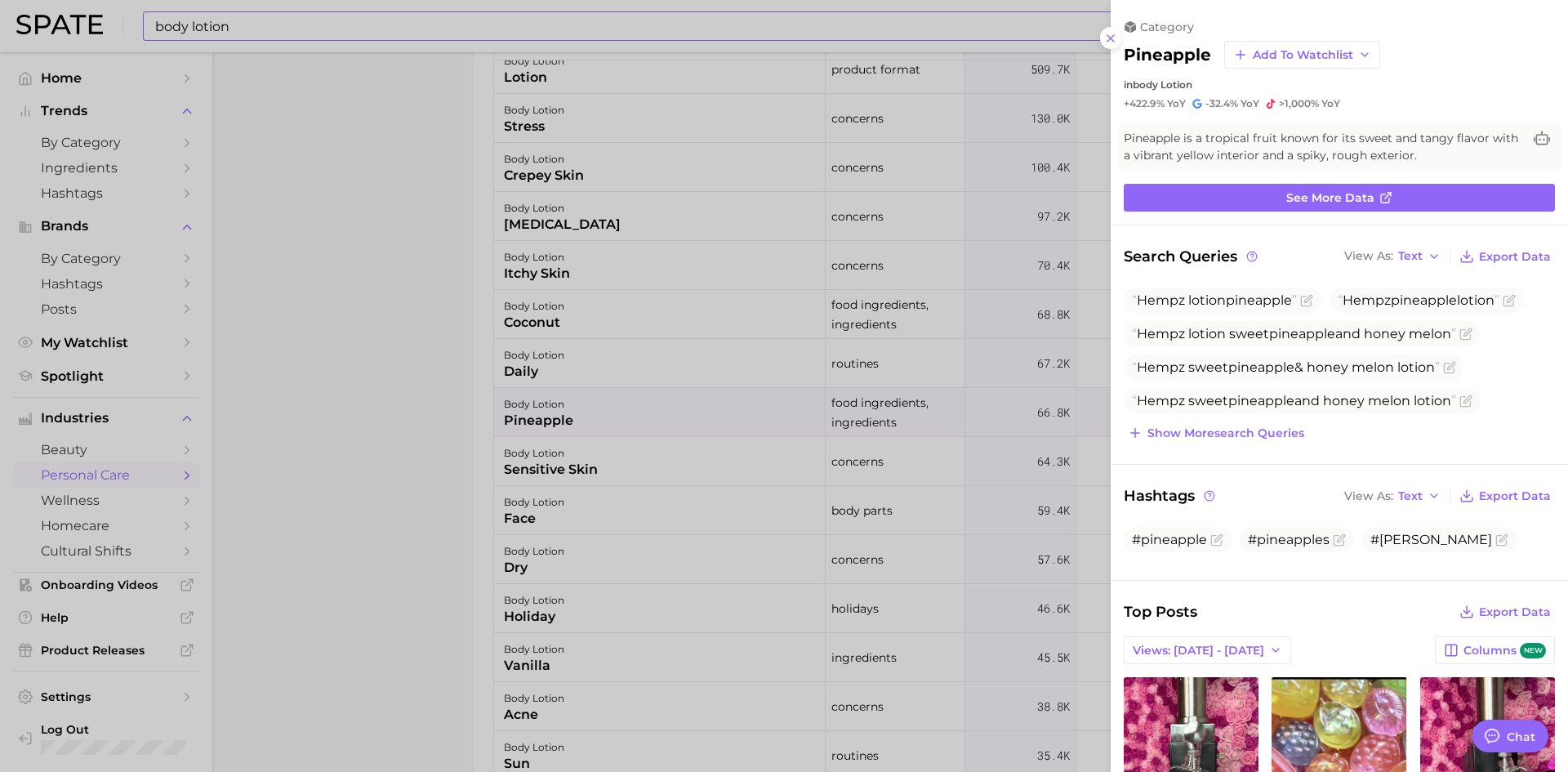
scroll to position [0, 0]
click at [1461, 204] on link "See more data" at bounding box center [1339, 198] width 431 height 28
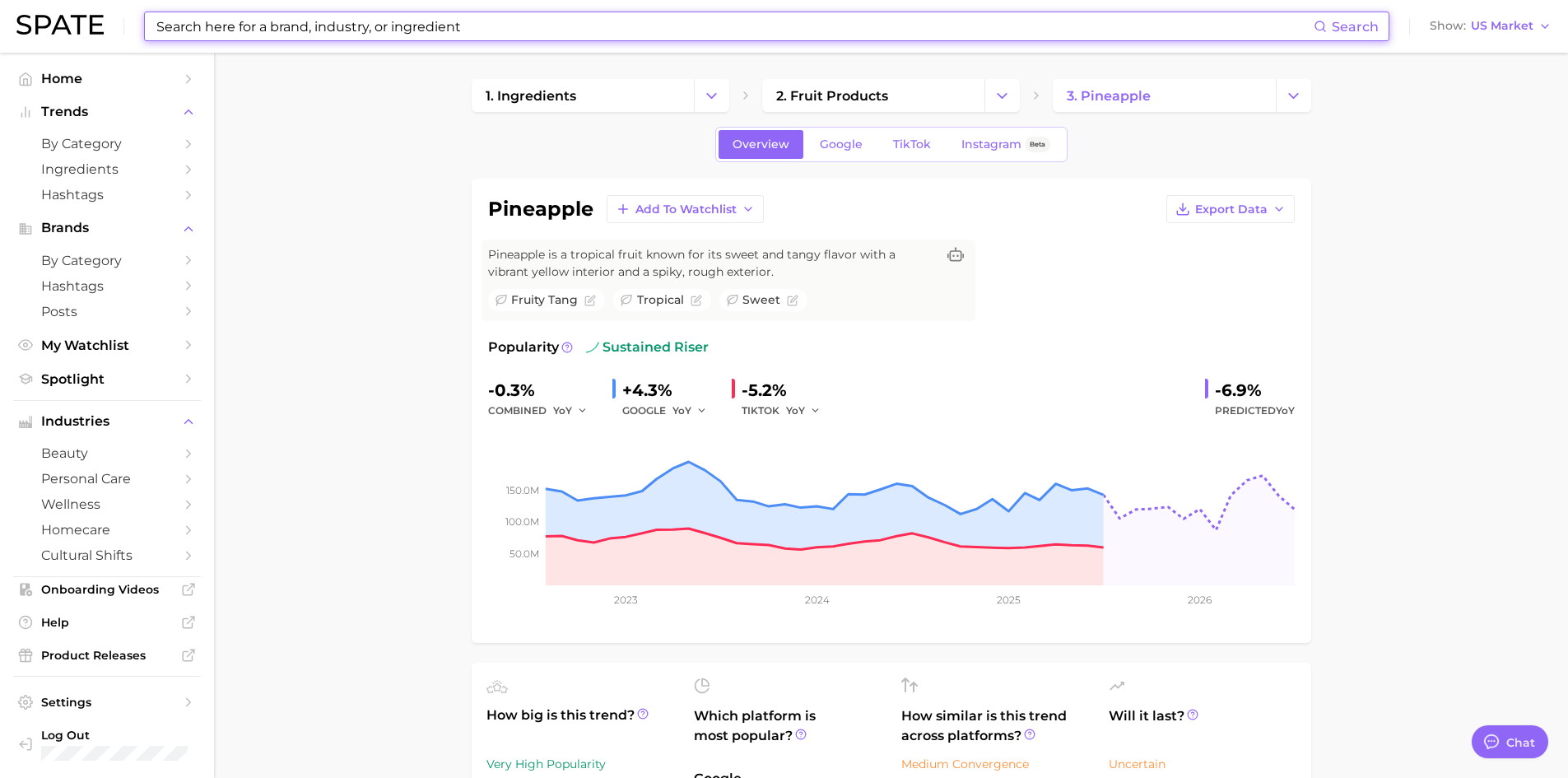
scroll to position [988, 0]
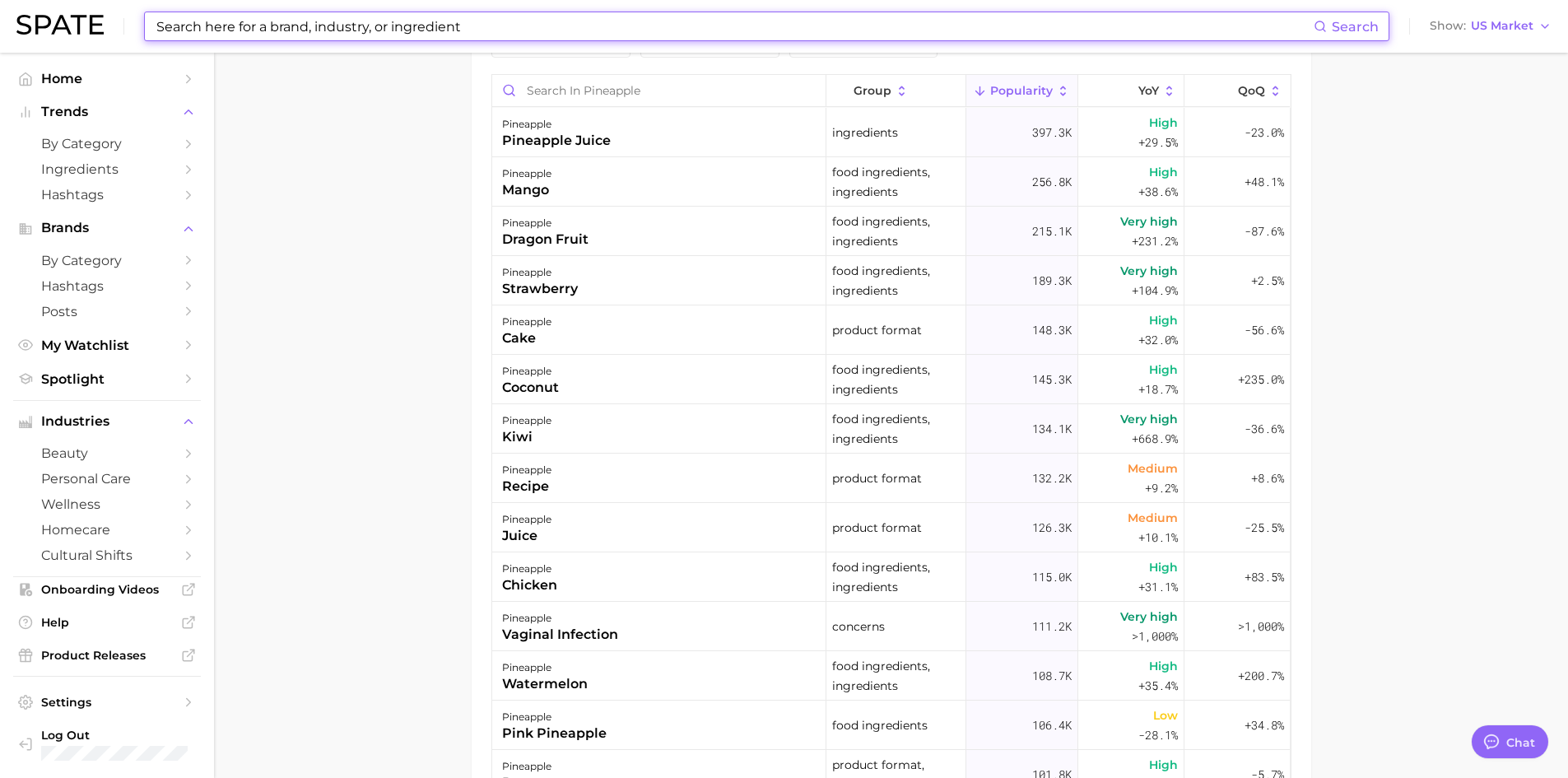
type input "body lotion"
